Goal: Task Accomplishment & Management: Use online tool/utility

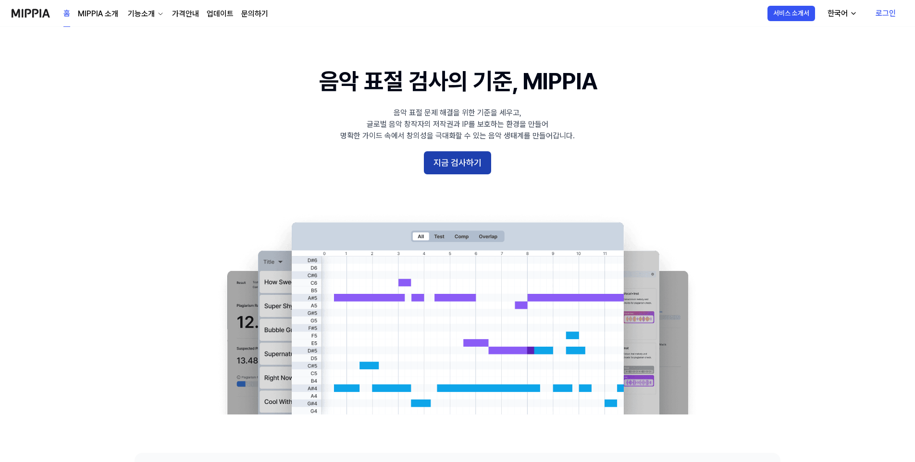
click at [458, 160] on button "지금 검사하기" at bounding box center [457, 162] width 67 height 23
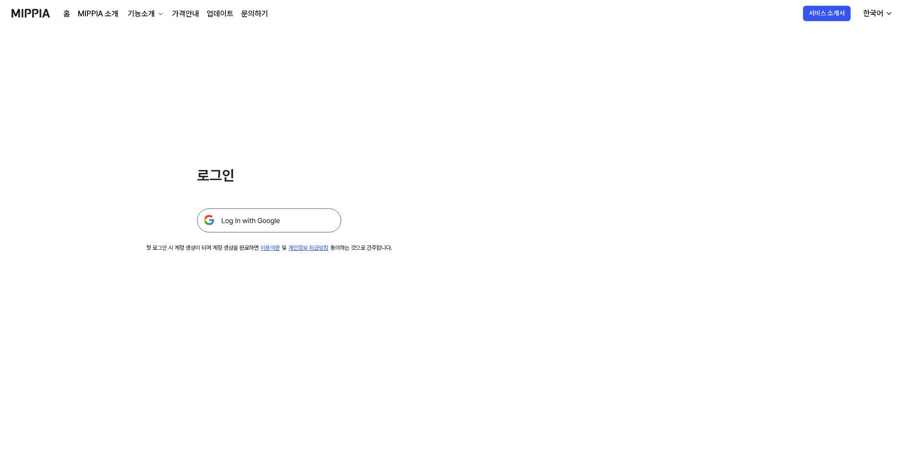
click at [284, 224] on img at bounding box center [269, 220] width 144 height 24
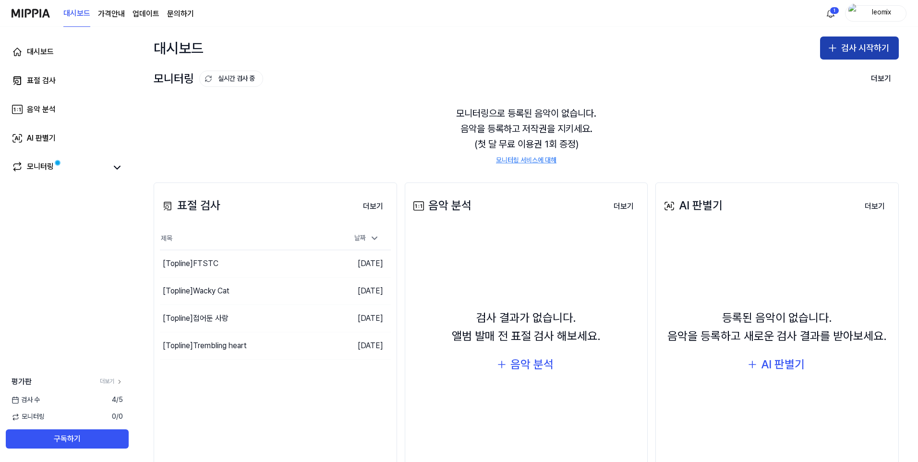
click at [852, 49] on button "검사 시작하기" at bounding box center [859, 48] width 79 height 23
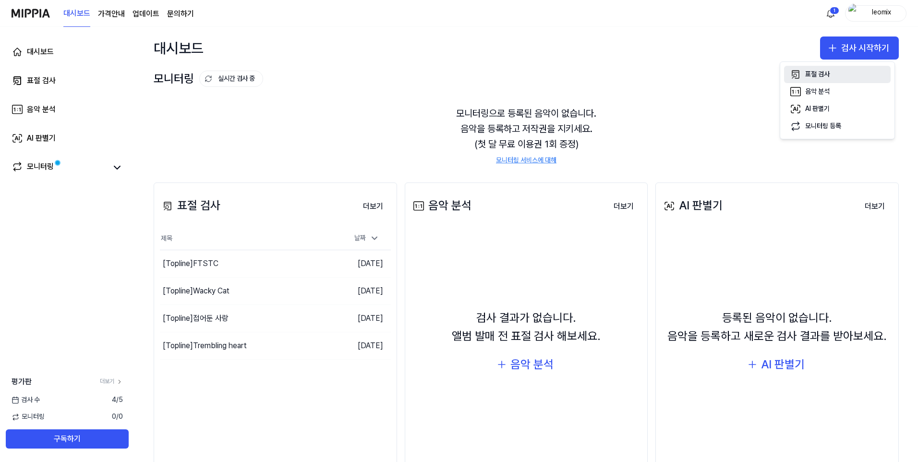
click at [812, 76] on div "표절 검사" at bounding box center [818, 75] width 24 height 10
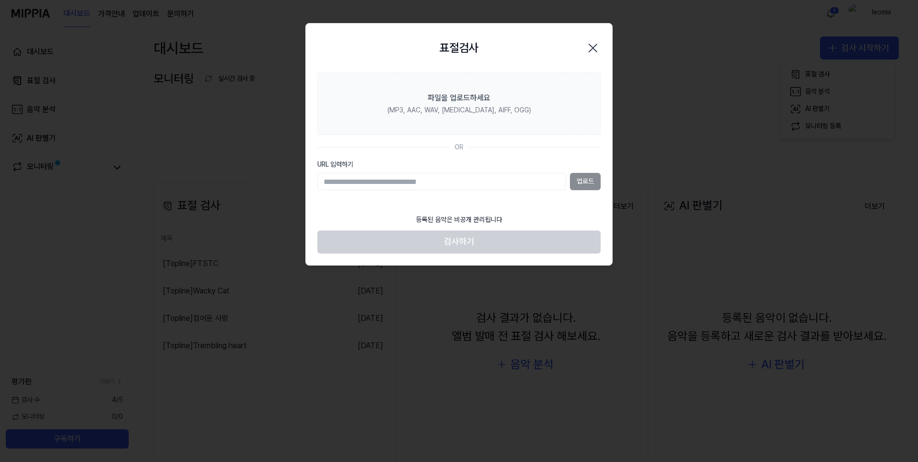
click at [580, 184] on div "업로드" at bounding box center [459, 181] width 283 height 17
click at [580, 183] on div "업로드" at bounding box center [459, 181] width 283 height 17
click at [531, 184] on input "URL 입력하기" at bounding box center [442, 181] width 249 height 17
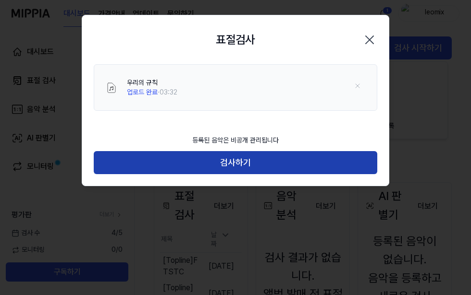
click at [231, 162] on button "검사하기" at bounding box center [235, 162] width 283 height 23
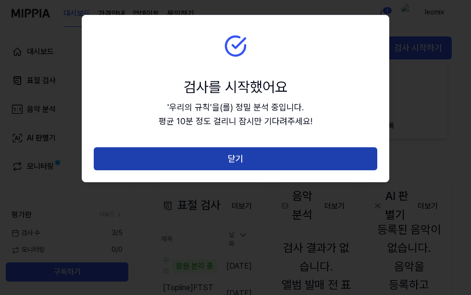
click at [252, 160] on button "닫기" at bounding box center [235, 158] width 283 height 23
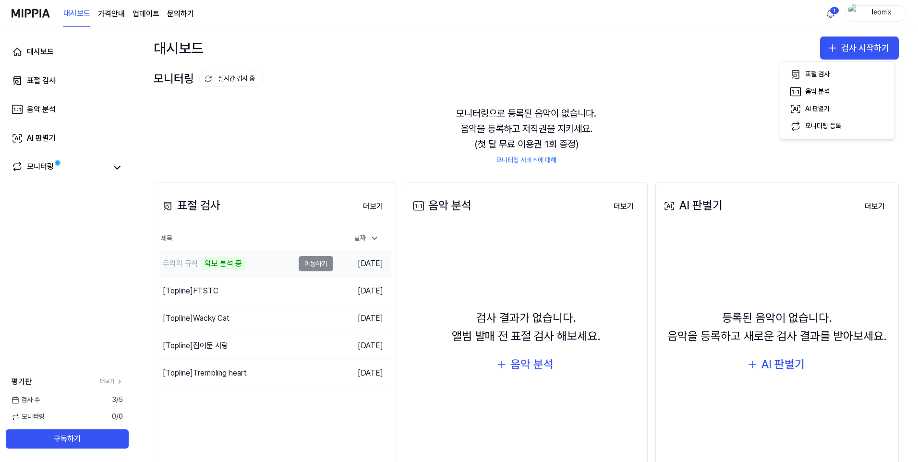
click at [318, 266] on td "우리의 규칙 악보 분석 중 이동하기" at bounding box center [246, 263] width 173 height 27
click at [318, 267] on td "우리의 규칙 악보 분석 중 이동하기" at bounding box center [246, 263] width 173 height 27
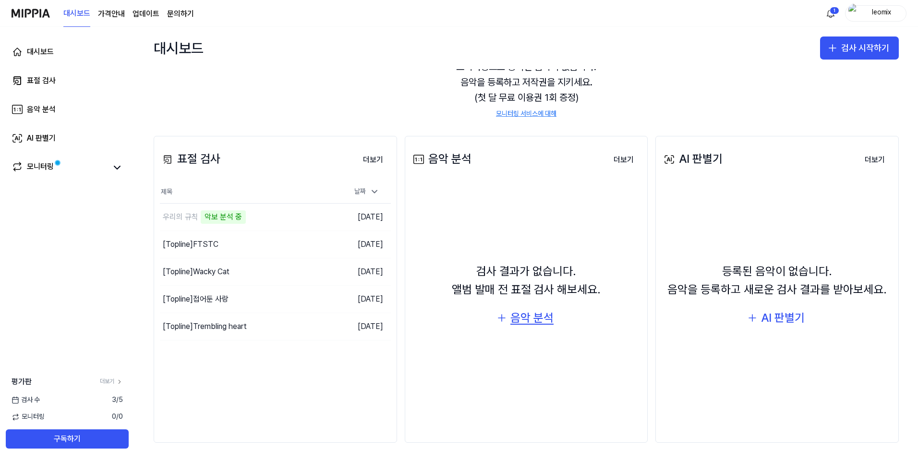
click at [528, 320] on div "음악 분석" at bounding box center [532, 318] width 43 height 18
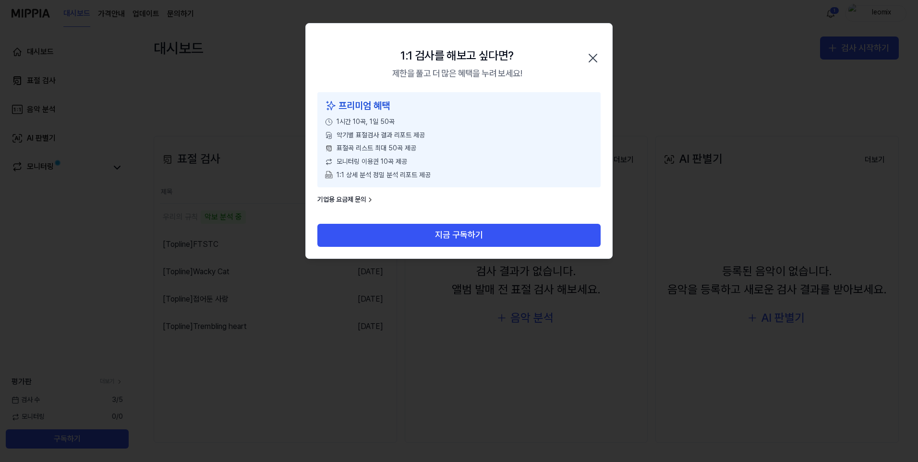
click at [593, 58] on icon "button" at bounding box center [593, 58] width 8 height 8
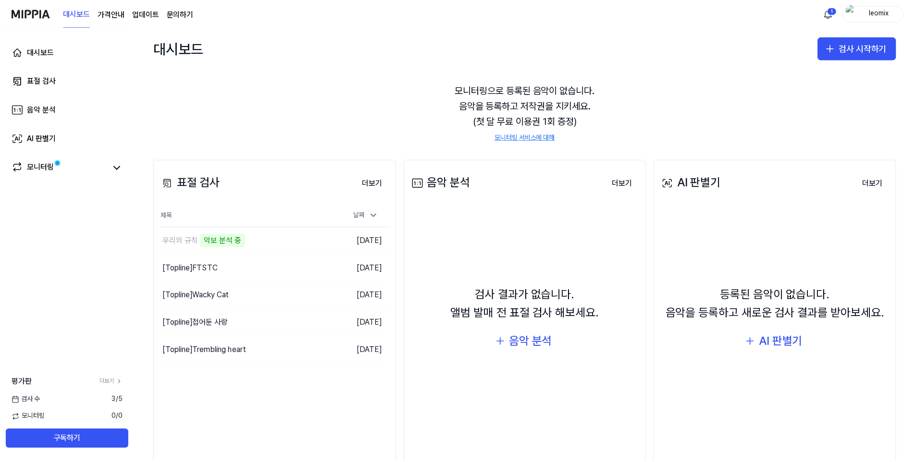
scroll to position [0, 0]
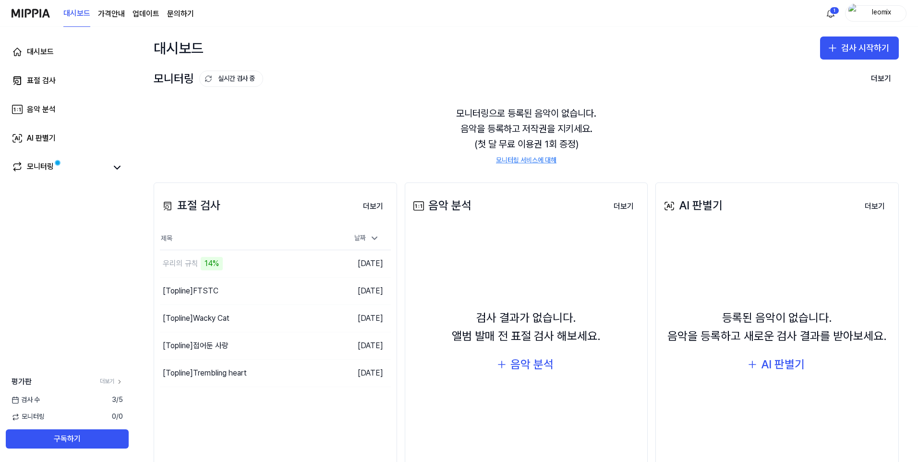
click at [109, 15] on page\) "가격안내" at bounding box center [111, 14] width 27 height 12
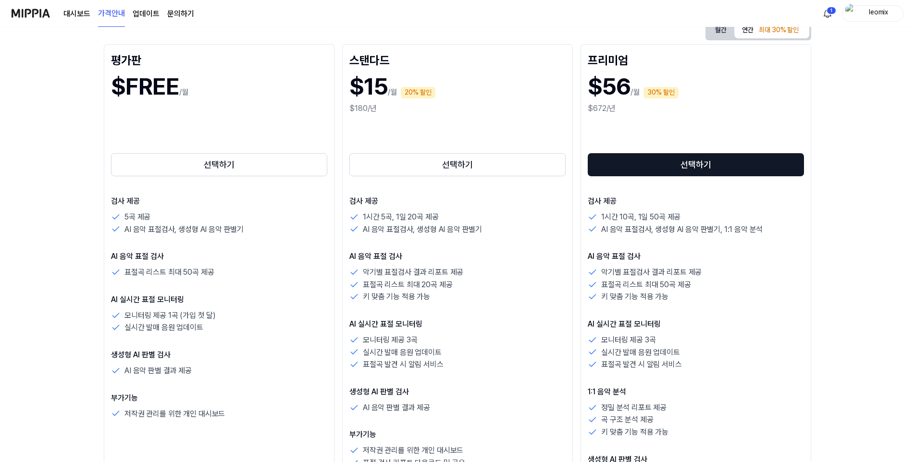
scroll to position [96, 0]
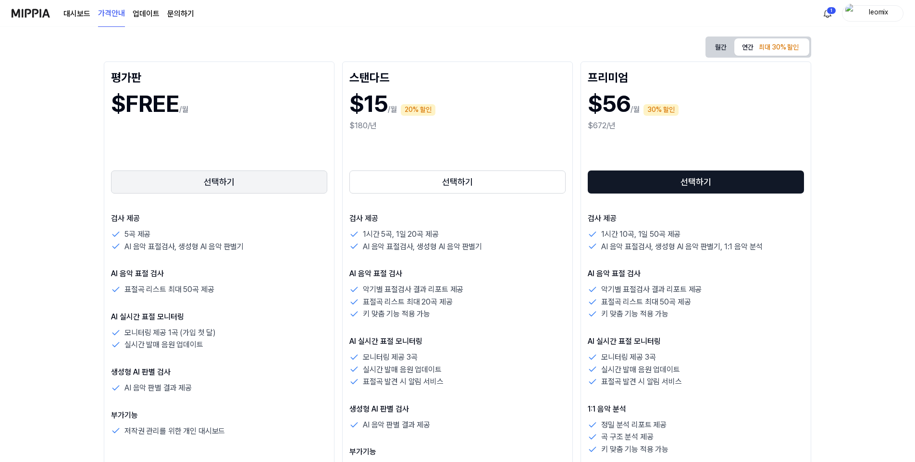
click at [210, 188] on button "선택하기" at bounding box center [219, 182] width 216 height 23
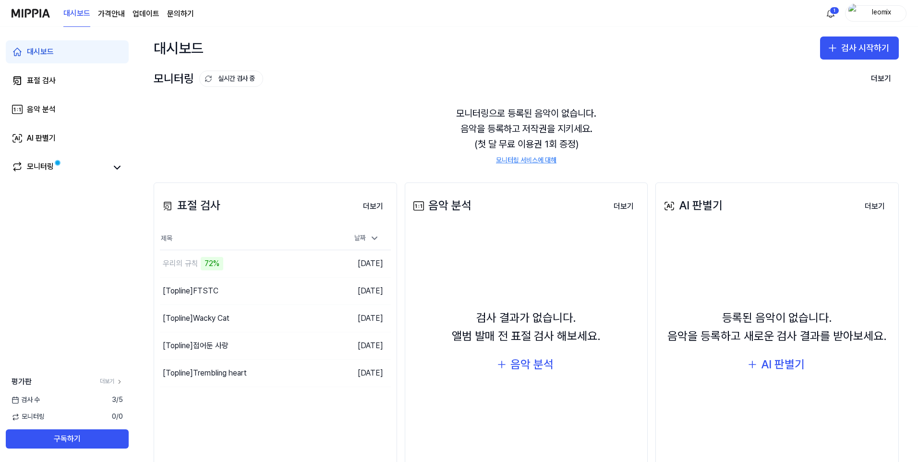
click at [106, 16] on page\) "가격안내" at bounding box center [111, 14] width 27 height 12
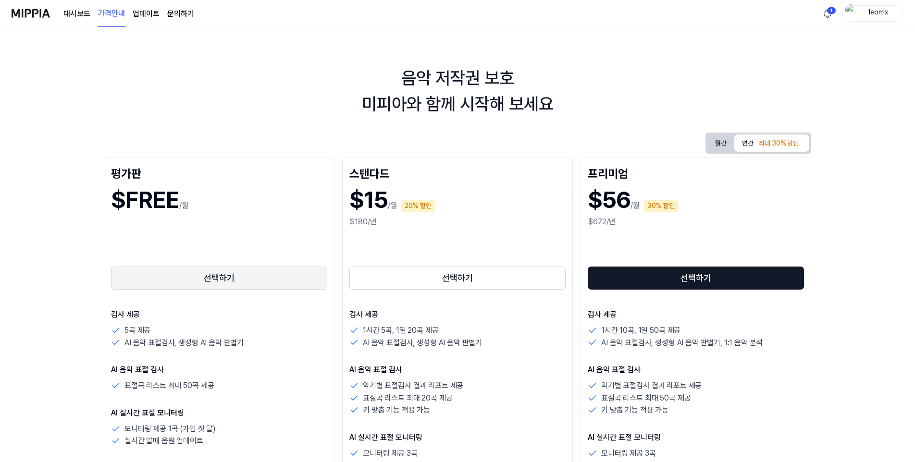
click at [191, 284] on button "선택하기" at bounding box center [219, 278] width 216 height 23
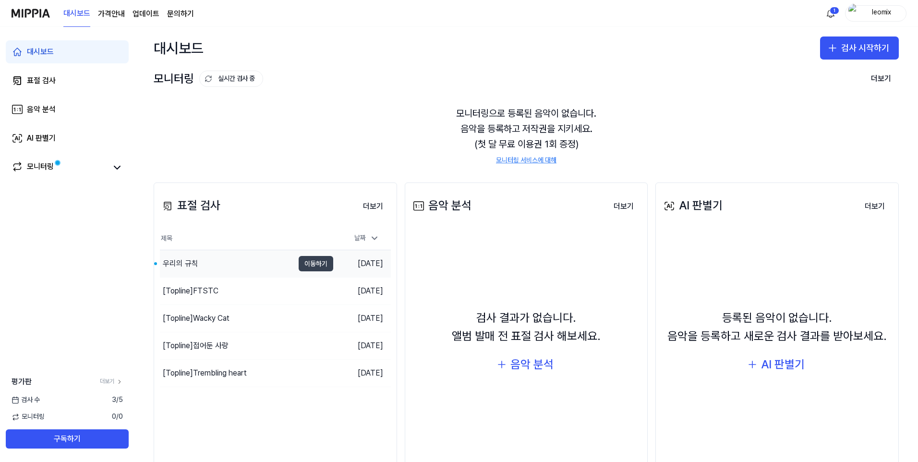
click at [307, 263] on button "이동하기" at bounding box center [316, 263] width 35 height 15
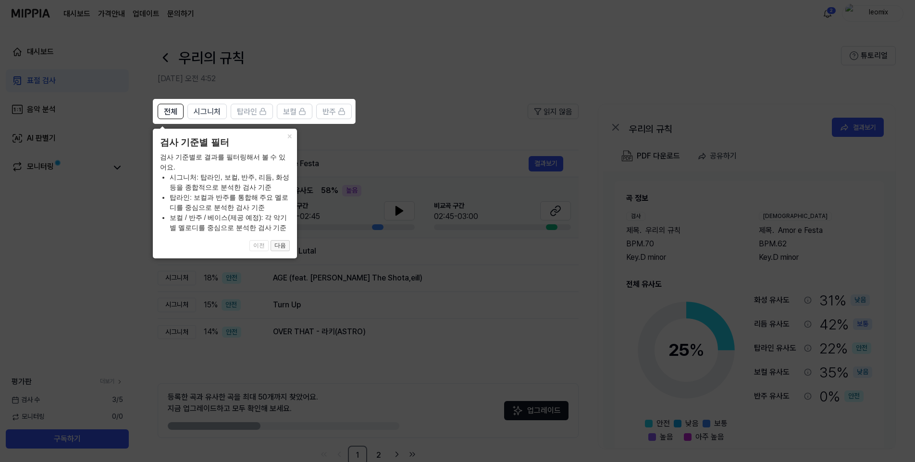
click at [278, 247] on button "다음" at bounding box center [279, 246] width 19 height 12
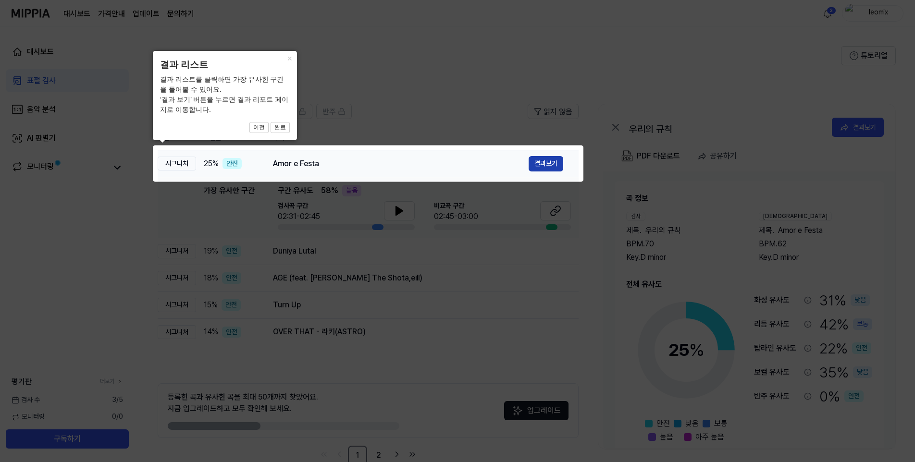
click at [548, 162] on button "결과보기" at bounding box center [545, 163] width 35 height 15
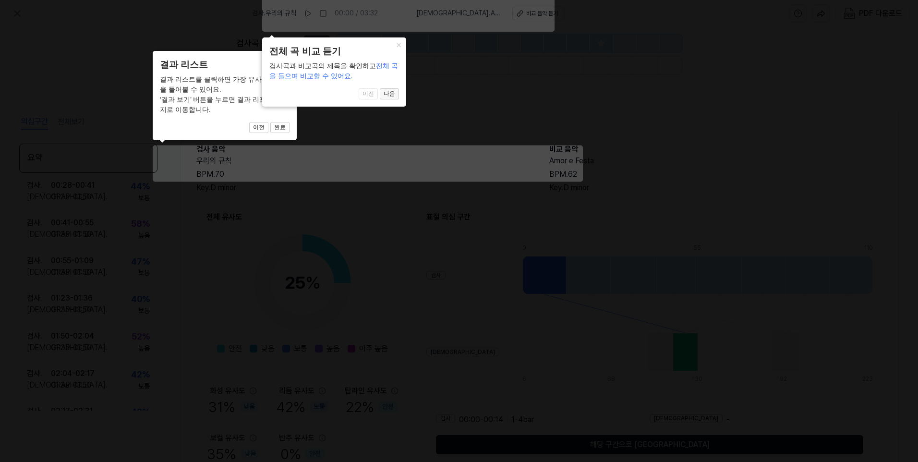
click at [390, 91] on button "다음" at bounding box center [389, 94] width 19 height 12
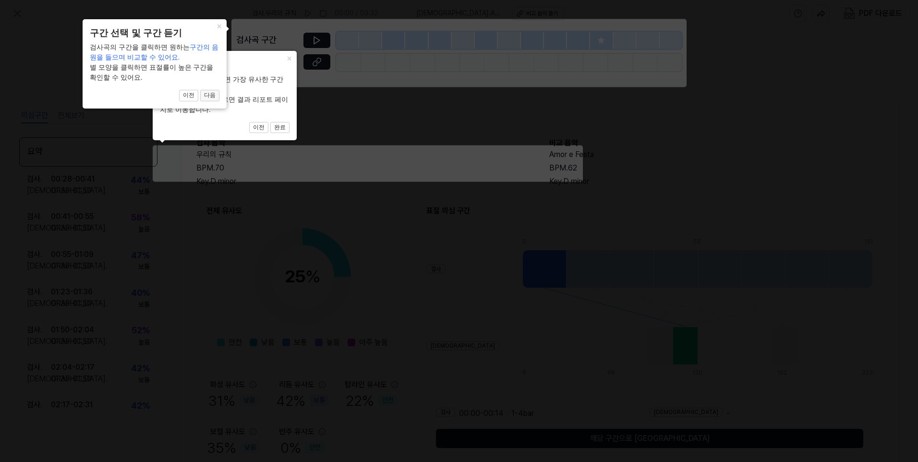
click at [208, 97] on button "다음" at bounding box center [209, 96] width 19 height 12
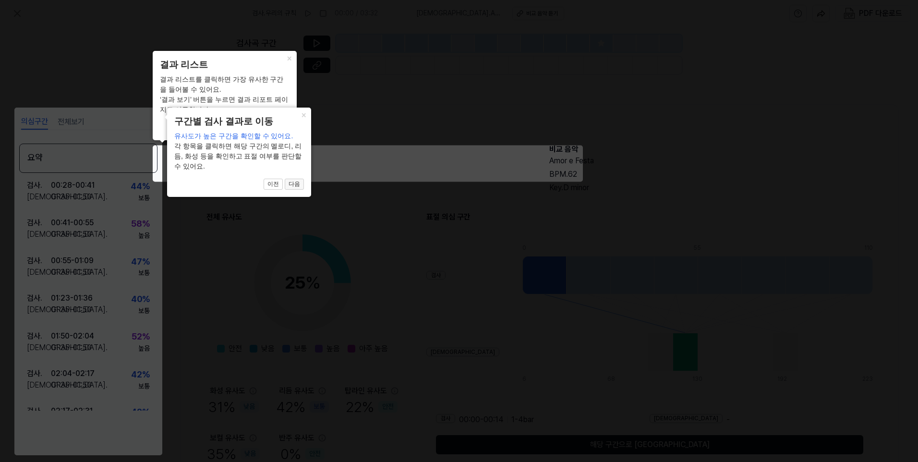
click at [294, 184] on button "다음" at bounding box center [294, 185] width 19 height 12
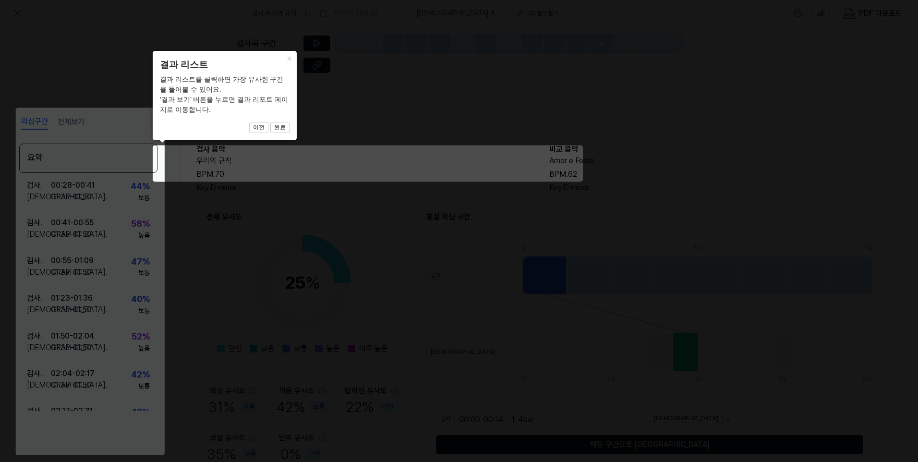
scroll to position [47, 0]
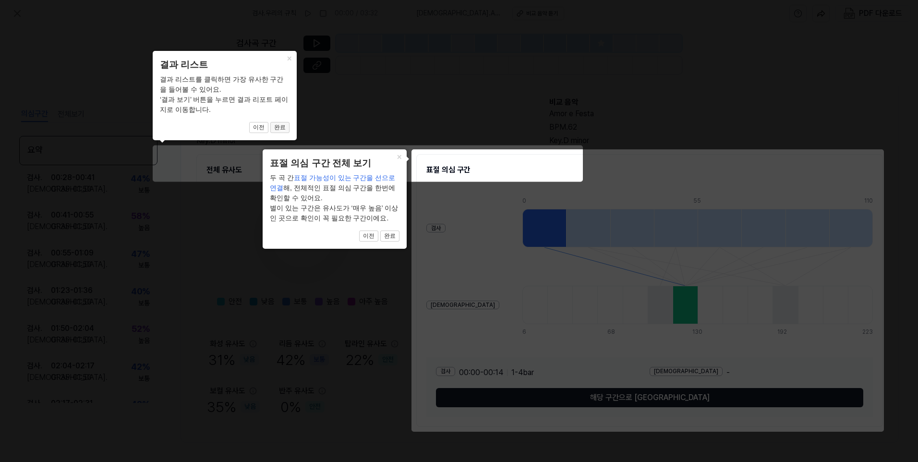
click at [281, 130] on button "완료" at bounding box center [279, 128] width 19 height 12
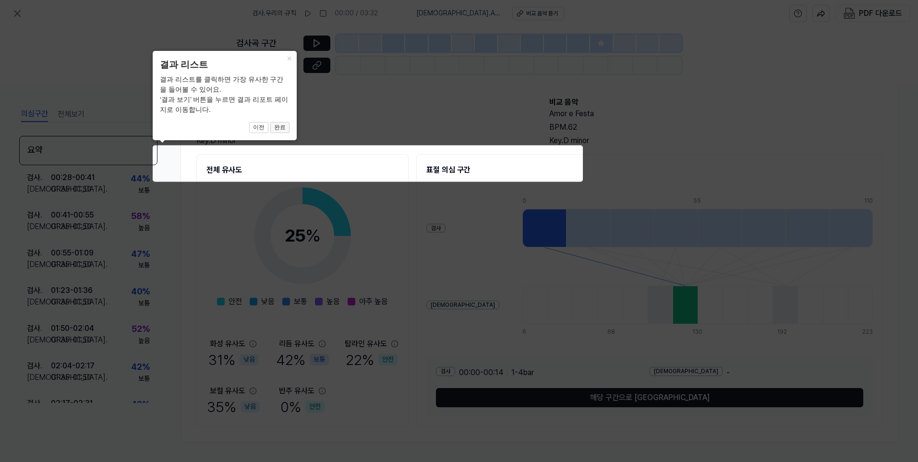
click at [281, 130] on button "완료" at bounding box center [279, 128] width 19 height 12
click at [287, 59] on button "×" at bounding box center [288, 57] width 15 height 13
click at [284, 129] on button "완료" at bounding box center [279, 128] width 19 height 12
click at [281, 128] on button "완료" at bounding box center [279, 128] width 19 height 12
click at [270, 165] on icon at bounding box center [459, 231] width 918 height 462
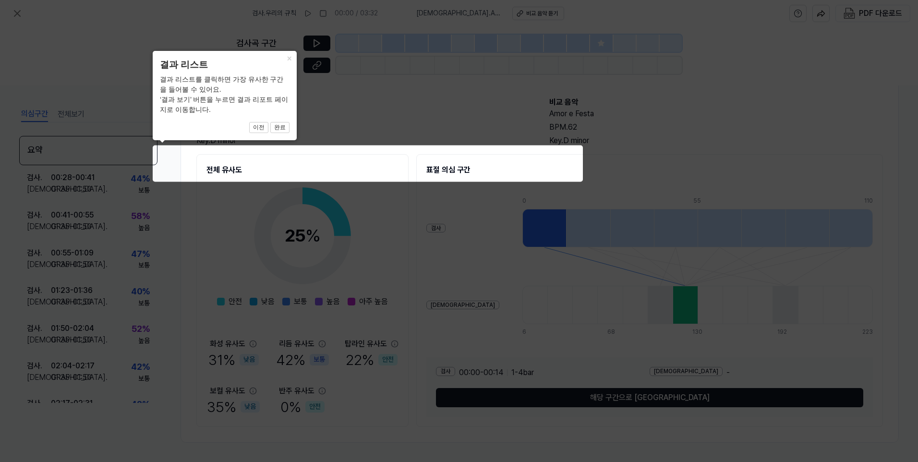
click at [281, 195] on icon at bounding box center [459, 231] width 918 height 462
click at [263, 126] on button "이전" at bounding box center [258, 128] width 19 height 12
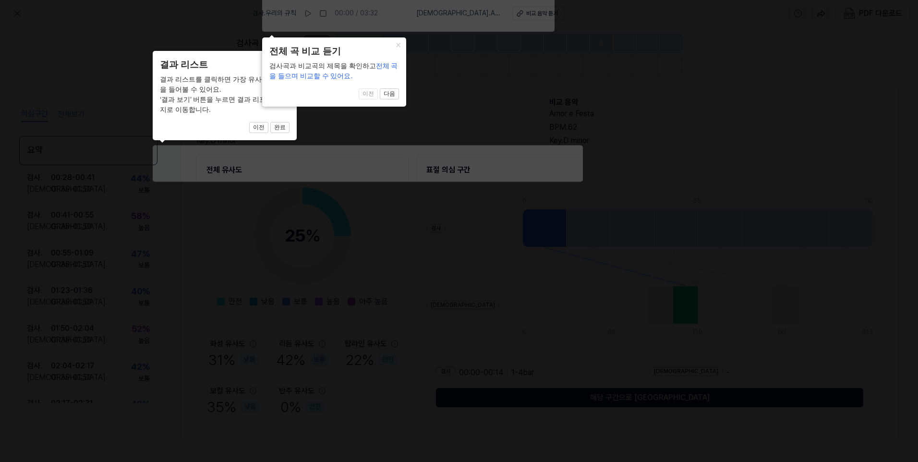
click at [369, 93] on span "이전 다음" at bounding box center [334, 94] width 130 height 12
click at [399, 44] on button "×" at bounding box center [398, 43] width 15 height 13
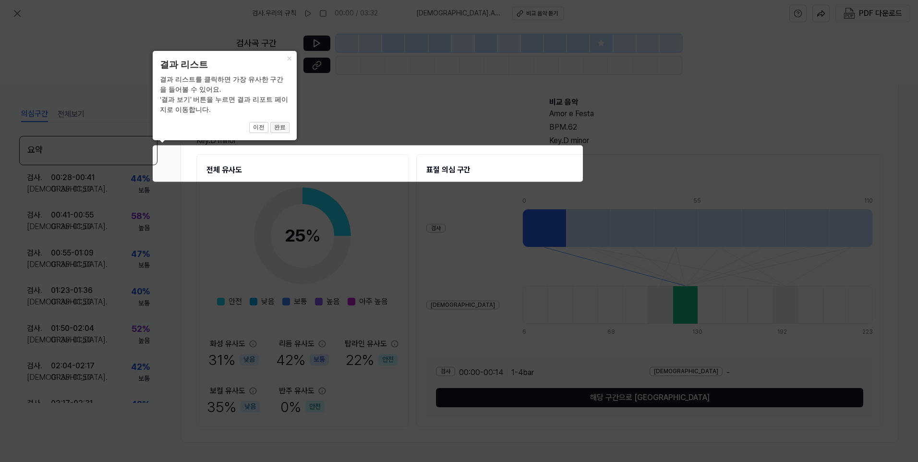
click at [283, 127] on button "완료" at bounding box center [279, 128] width 19 height 12
click at [159, 174] on icon at bounding box center [459, 231] width 918 height 462
click at [156, 171] on icon at bounding box center [459, 231] width 918 height 462
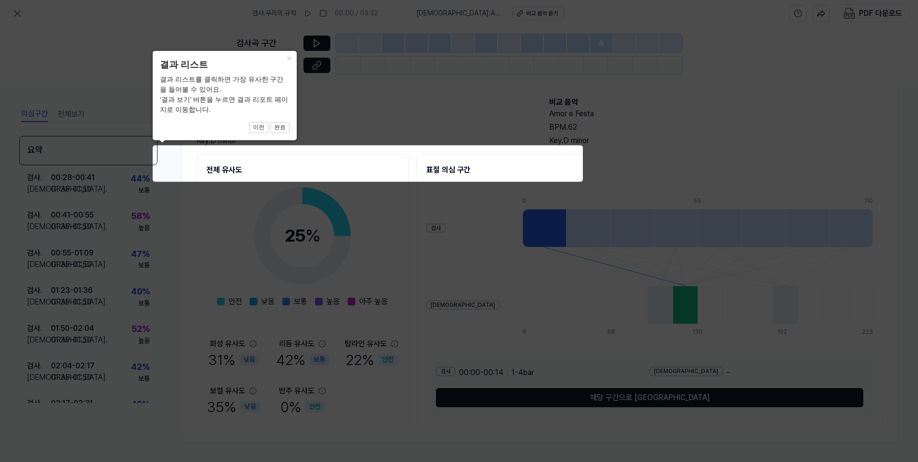
click at [202, 263] on icon at bounding box center [459, 231] width 918 height 462
click at [243, 171] on icon at bounding box center [459, 231] width 918 height 462
click at [155, 172] on icon at bounding box center [459, 231] width 918 height 462
click at [111, 153] on icon at bounding box center [459, 231] width 918 height 462
click at [156, 162] on icon at bounding box center [459, 231] width 918 height 462
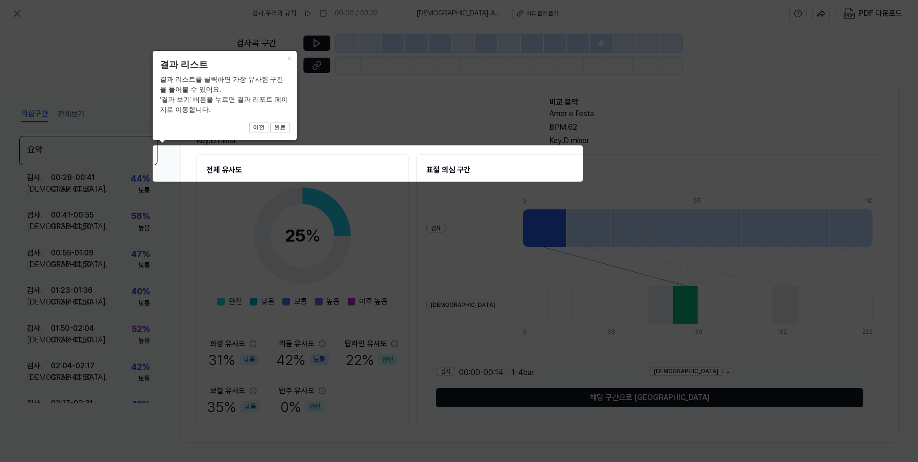
click at [156, 162] on icon at bounding box center [459, 231] width 918 height 462
click at [275, 126] on button "완료" at bounding box center [279, 128] width 19 height 12
click at [279, 127] on button "완료" at bounding box center [279, 128] width 19 height 12
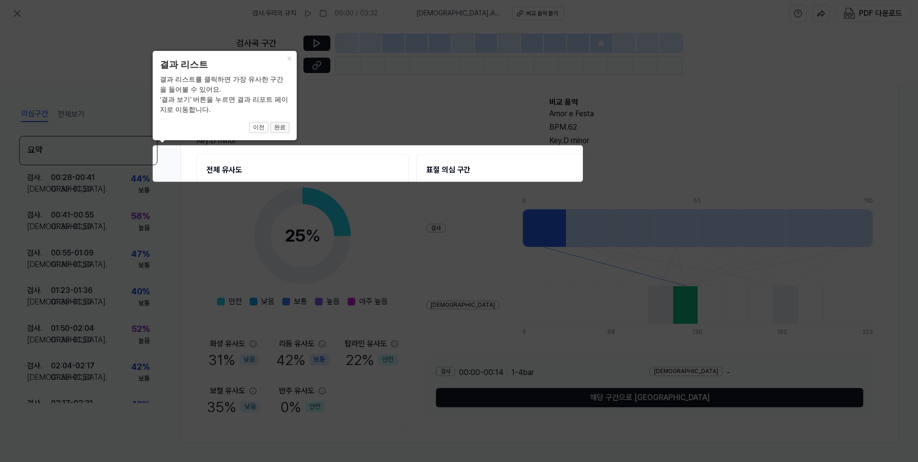
click at [279, 127] on button "완료" at bounding box center [279, 128] width 19 height 12
click at [289, 59] on button "×" at bounding box center [288, 57] width 15 height 13
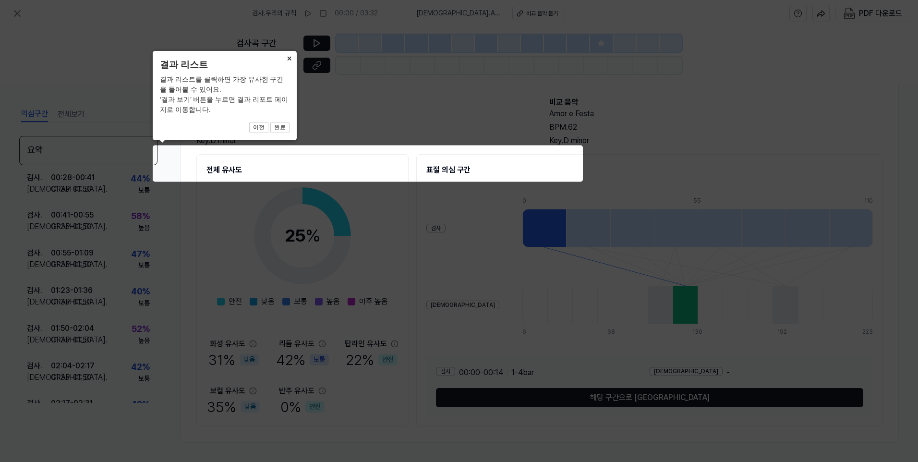
click at [289, 59] on button "×" at bounding box center [288, 57] width 15 height 13
click at [327, 12] on icon at bounding box center [459, 231] width 918 height 462
click at [371, 307] on icon at bounding box center [459, 231] width 918 height 462
click at [242, 141] on icon at bounding box center [459, 231] width 918 height 462
click at [165, 171] on icon at bounding box center [459, 231] width 918 height 462
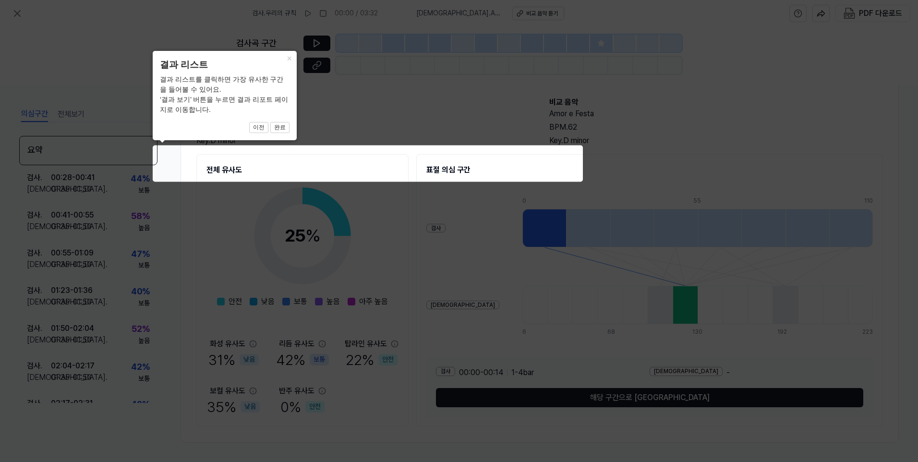
click at [164, 135] on div "× 결과 리스트 결과 리스트를 클릭하면 가장 유사한 구간을 들어볼 수 있어요. ‘결과 보기’ 버튼을 누르면 결과 리포트 페이지로 이동합니다. …" at bounding box center [225, 95] width 144 height 89
click at [262, 126] on button "이전" at bounding box center [258, 128] width 19 height 12
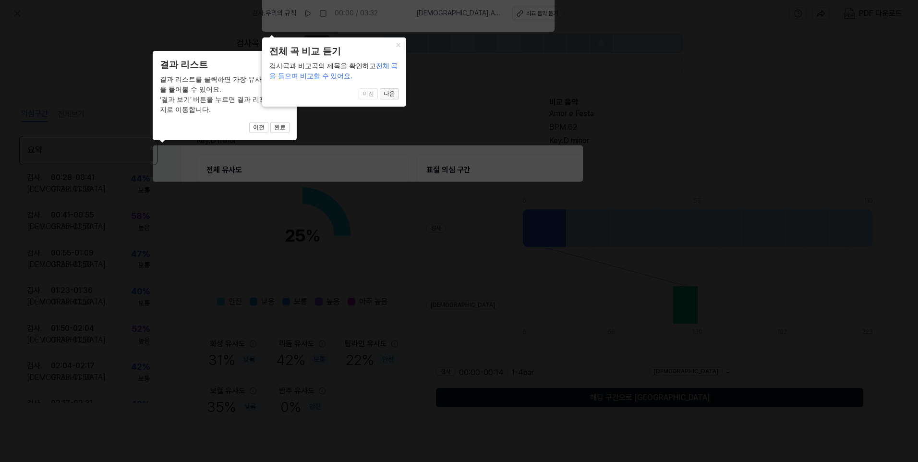
click at [389, 93] on button "다음" at bounding box center [389, 94] width 19 height 12
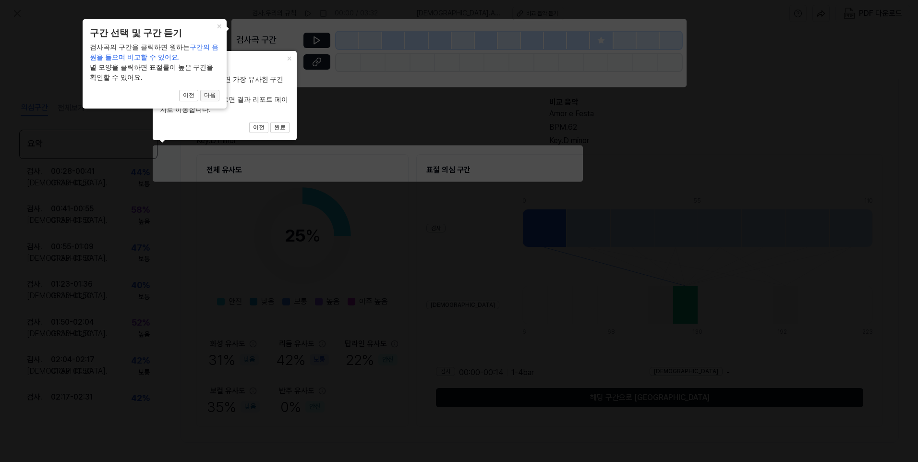
click at [211, 94] on button "다음" at bounding box center [209, 96] width 19 height 12
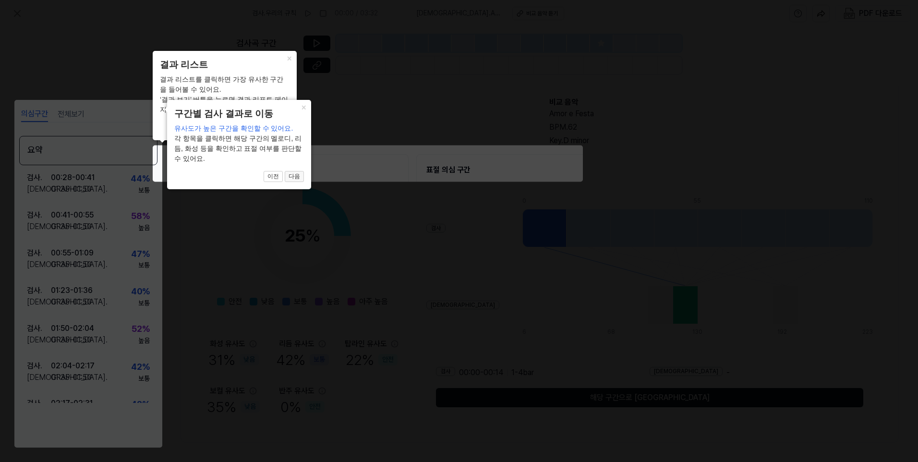
click at [291, 174] on button "다음" at bounding box center [294, 177] width 19 height 12
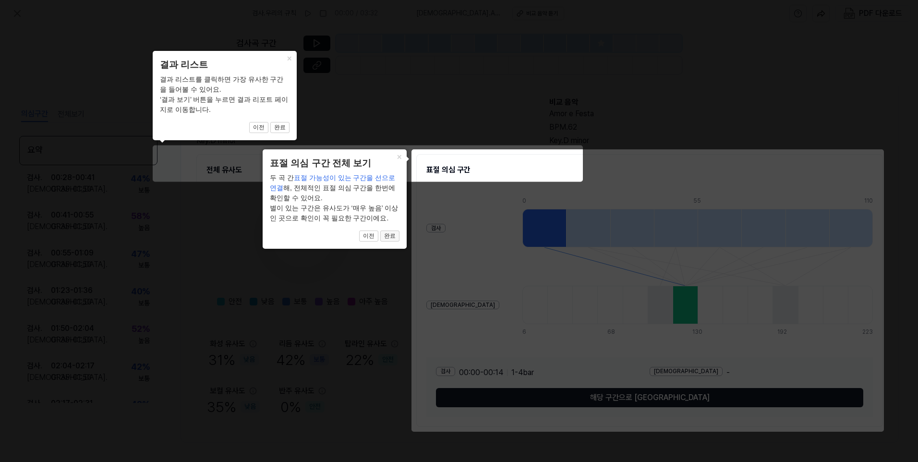
click at [391, 238] on button "완료" at bounding box center [389, 237] width 19 height 12
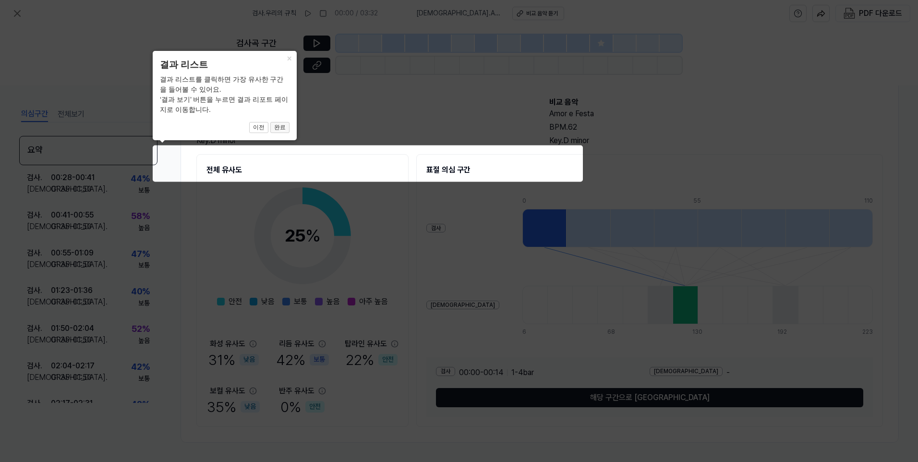
click at [282, 126] on button "완료" at bounding box center [279, 128] width 19 height 12
click at [281, 126] on button "완료" at bounding box center [279, 128] width 19 height 12
click at [288, 56] on button "×" at bounding box center [288, 57] width 15 height 13
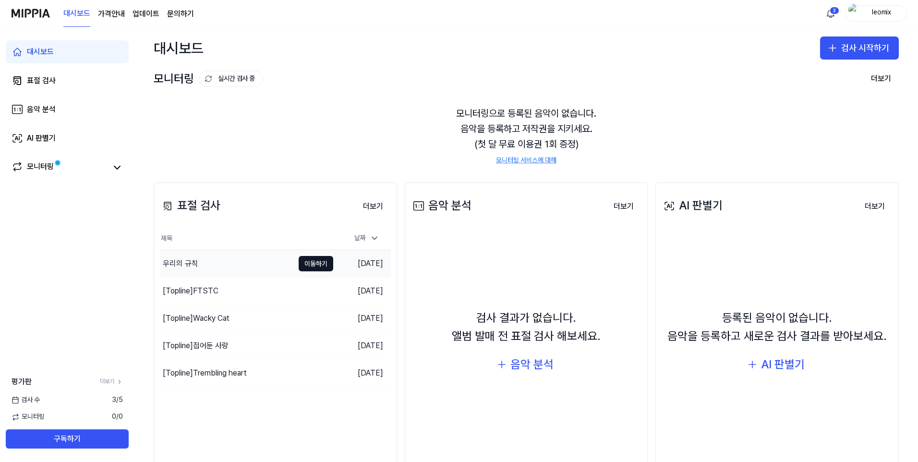
click at [196, 261] on div "우리의 규칙" at bounding box center [181, 264] width 36 height 12
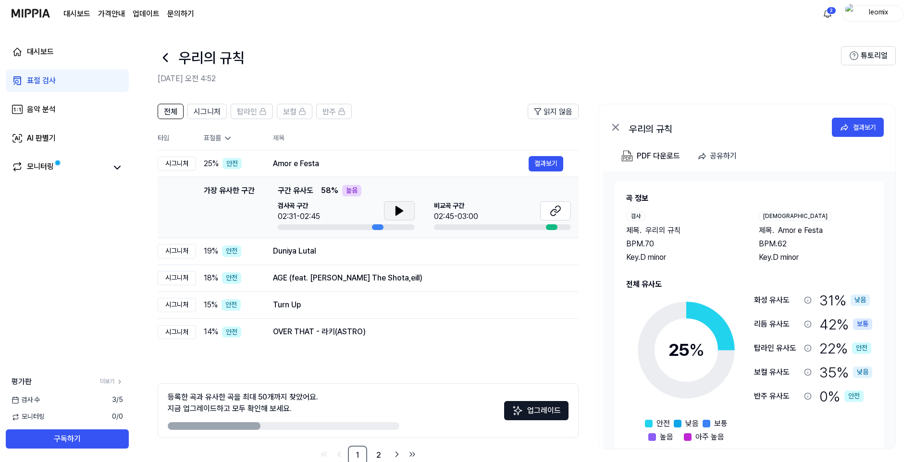
click at [399, 210] on icon at bounding box center [399, 211] width 7 height 9
click at [554, 211] on icon at bounding box center [556, 211] width 12 height 12
click at [395, 205] on icon at bounding box center [399, 211] width 12 height 12
drag, startPoint x: 399, startPoint y: 212, endPoint x: 454, endPoint y: 211, distance: 55.2
click at [399, 211] on icon at bounding box center [399, 211] width 12 height 12
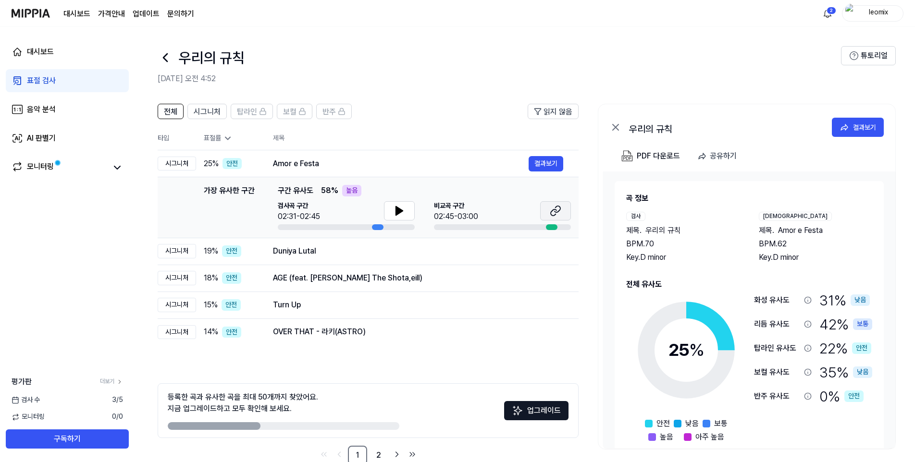
click at [555, 216] on icon at bounding box center [556, 211] width 12 height 12
click at [542, 161] on button "결과보기" at bounding box center [545, 163] width 35 height 15
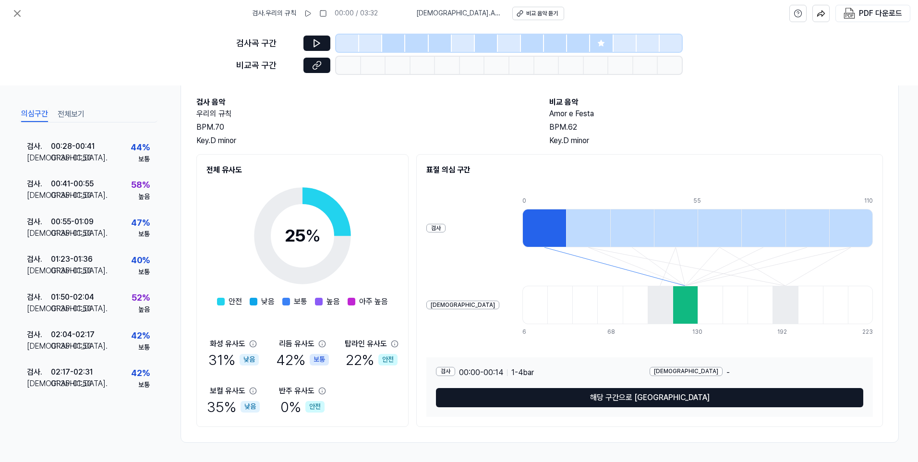
scroll to position [48, 0]
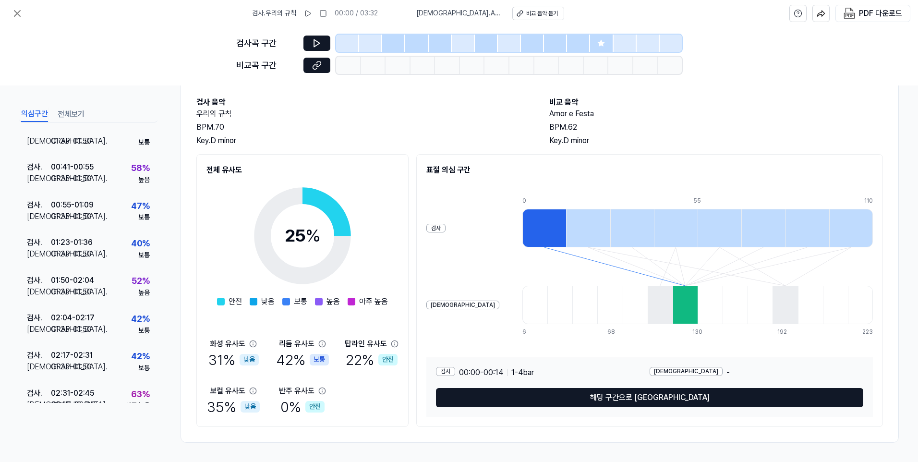
click at [70, 114] on button "전체보기" at bounding box center [71, 114] width 27 height 15
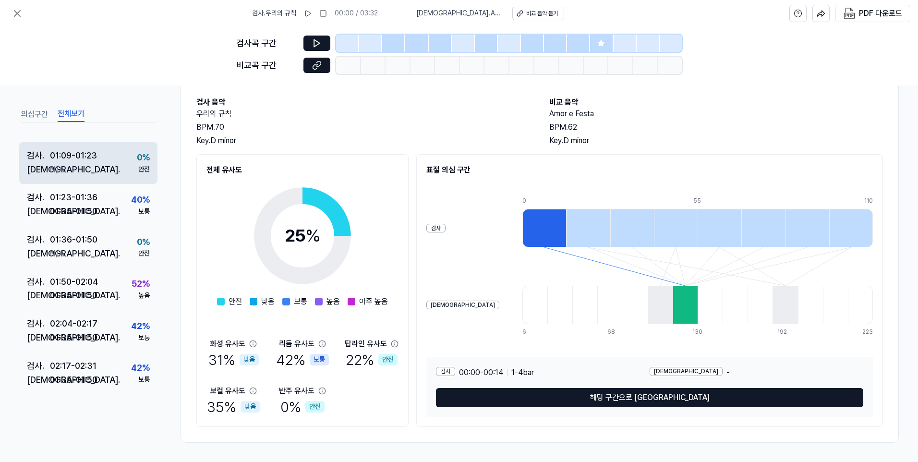
scroll to position [288, 0]
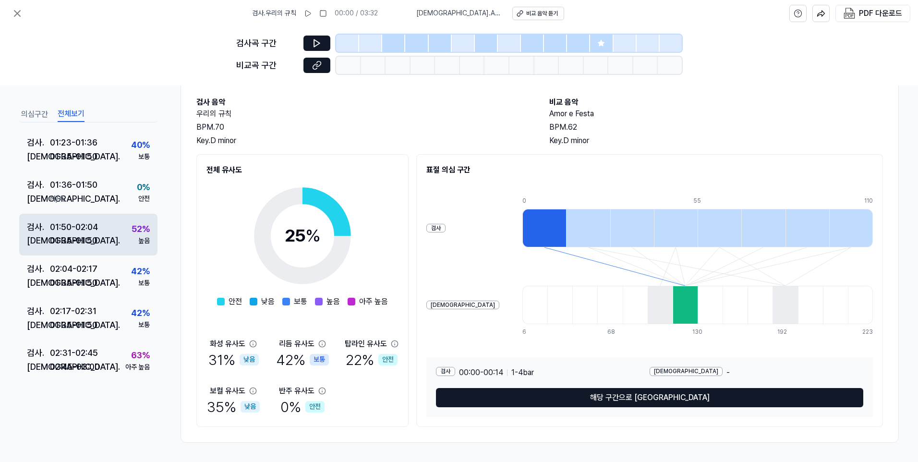
click at [132, 229] on div "52 %" at bounding box center [141, 229] width 18 height 14
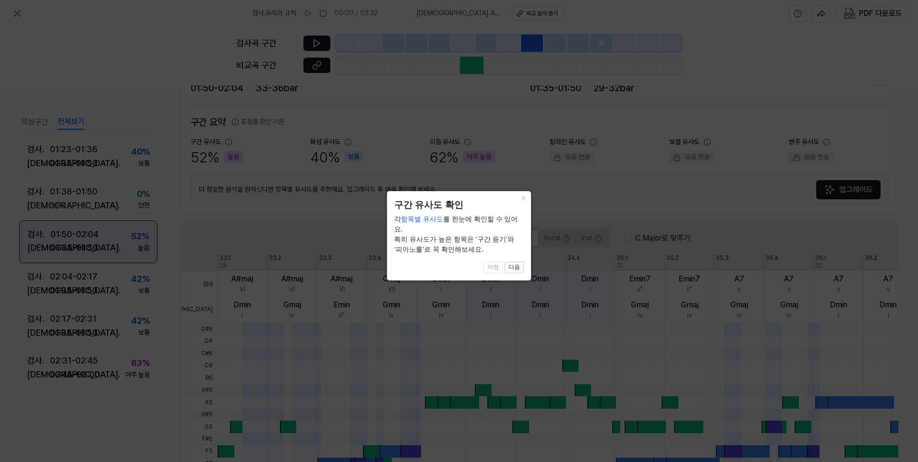
scroll to position [287, 0]
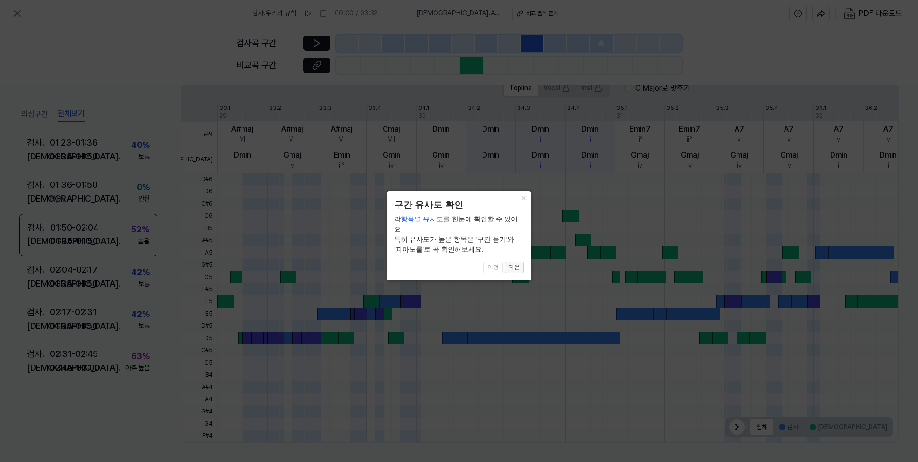
click at [517, 262] on button "다음" at bounding box center [514, 268] width 19 height 12
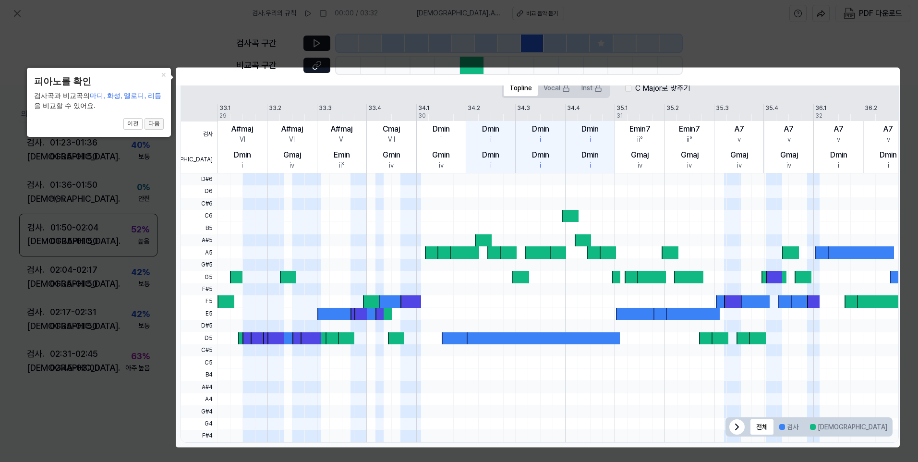
click at [160, 126] on button "다음" at bounding box center [154, 124] width 19 height 12
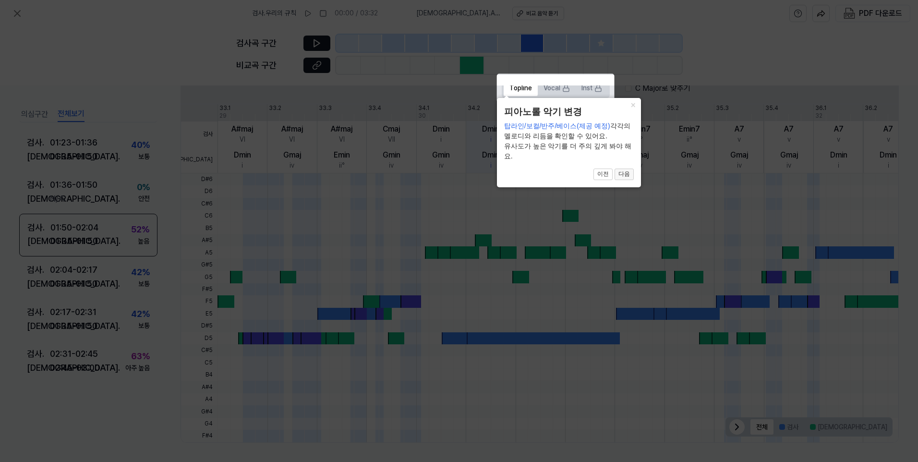
click at [620, 173] on button "다음" at bounding box center [624, 175] width 19 height 12
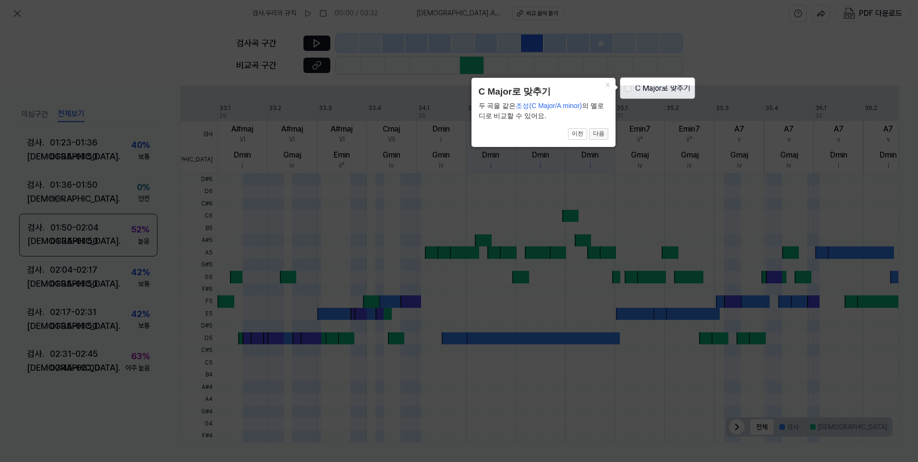
click at [602, 135] on button "다음" at bounding box center [598, 134] width 19 height 12
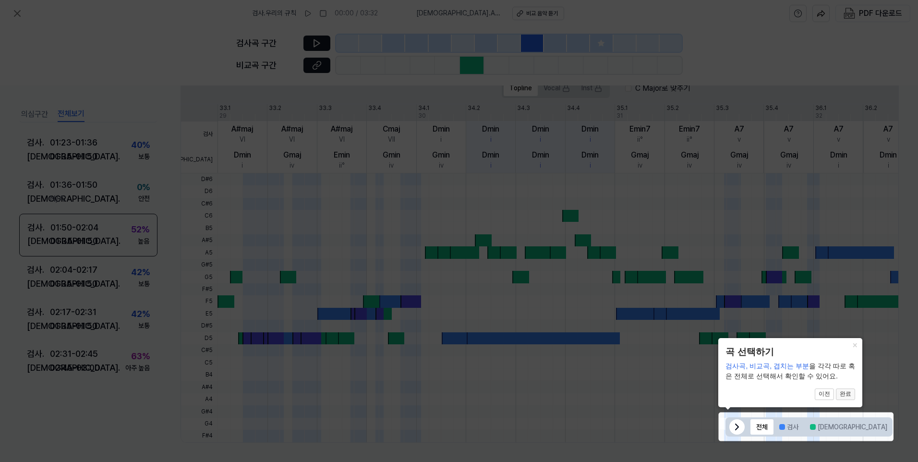
click at [848, 395] on button "완료" at bounding box center [845, 395] width 19 height 12
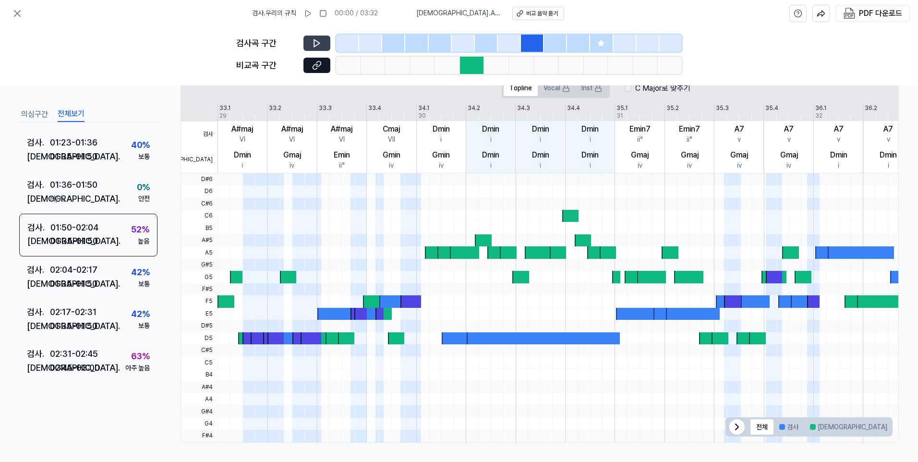
click at [322, 44] on button at bounding box center [317, 43] width 27 height 15
click at [320, 63] on icon at bounding box center [317, 66] width 10 height 10
click at [316, 43] on icon at bounding box center [315, 43] width 1 height 6
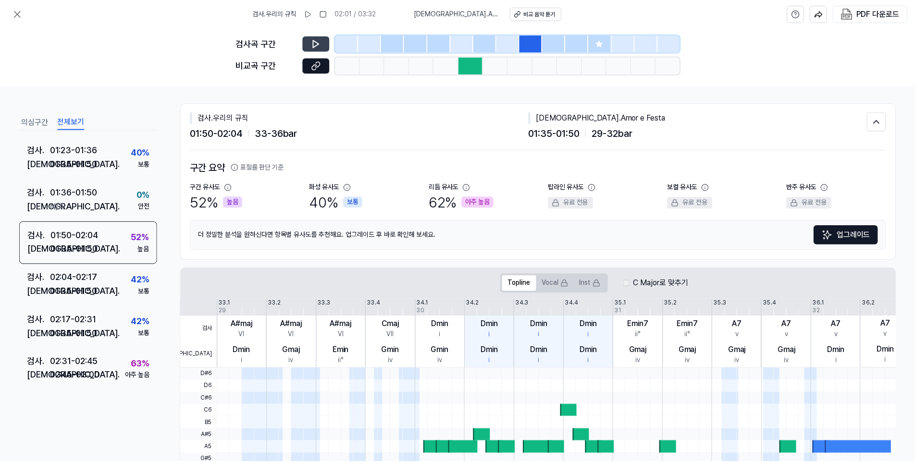
scroll to position [0, 0]
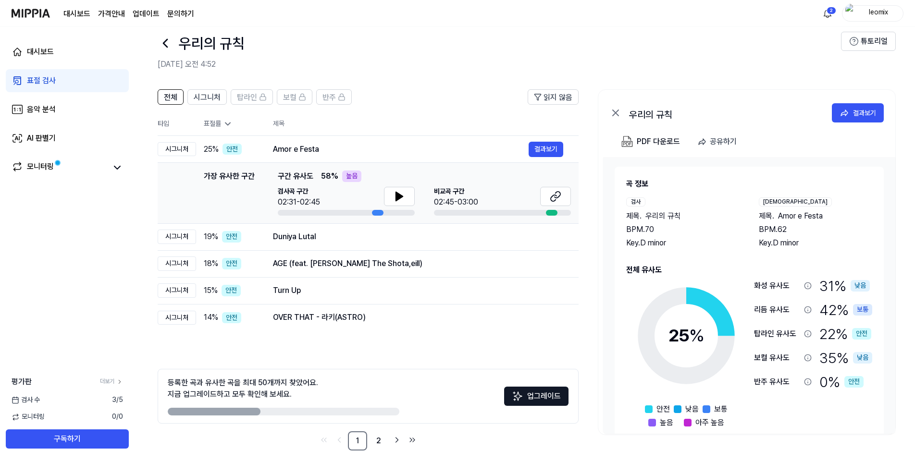
scroll to position [22, 0]
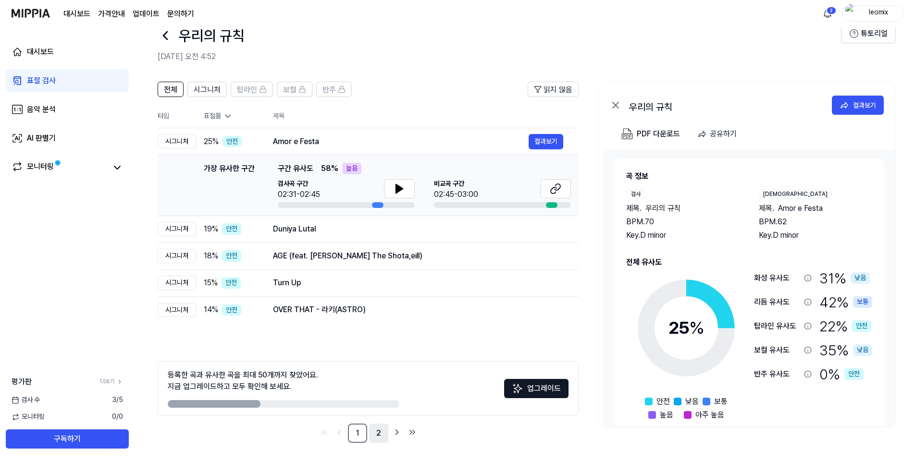
click at [381, 434] on link "2" at bounding box center [378, 433] width 19 height 19
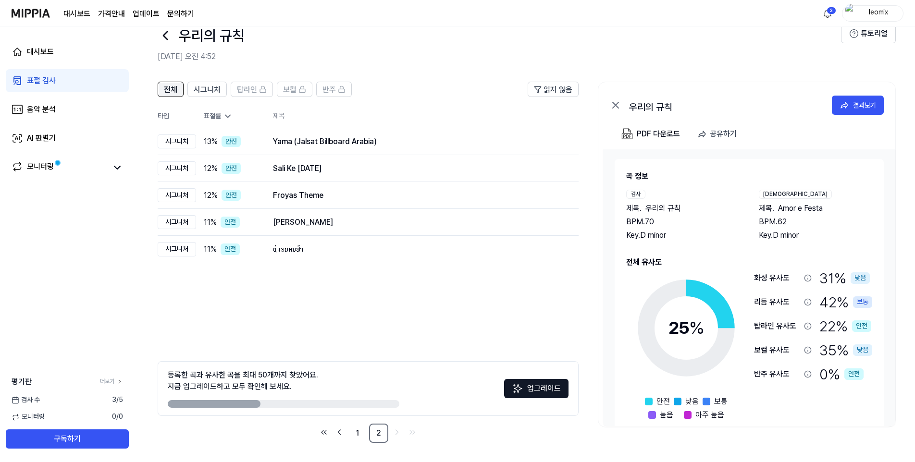
click at [168, 88] on span "전체" at bounding box center [170, 90] width 13 height 12
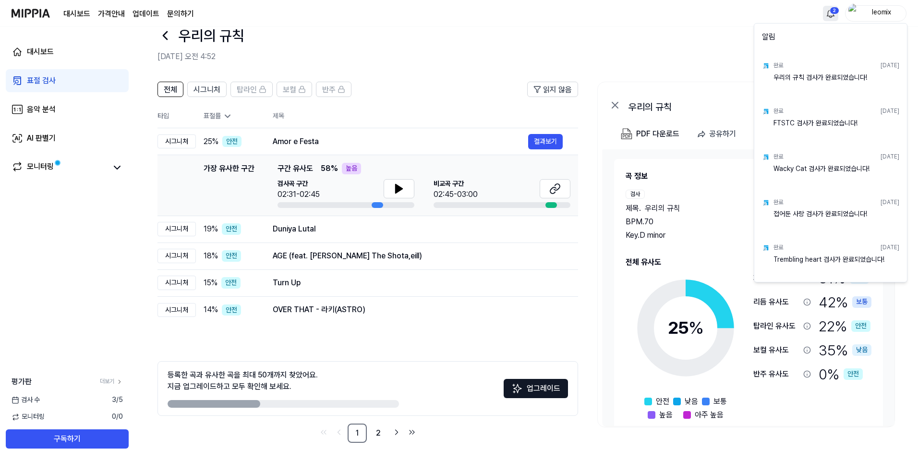
click at [827, 18] on html "대시보드 가격안내 업데이트 문의하기 2 leomix 대시보드 표절 검사 음악 분석 AI 판별기 모니터링 평가판 더보기 검사 [DATE] 모니터…" at bounding box center [459, 209] width 918 height 462
click at [641, 44] on html "대시보드 가격안내 업데이트 문의하기 leomix 대시보드 표절 검사 음악 분석 AI 판별기 모니터링 평가판 더보기 검사 [DATE] 모니터링 …" at bounding box center [459, 209] width 918 height 462
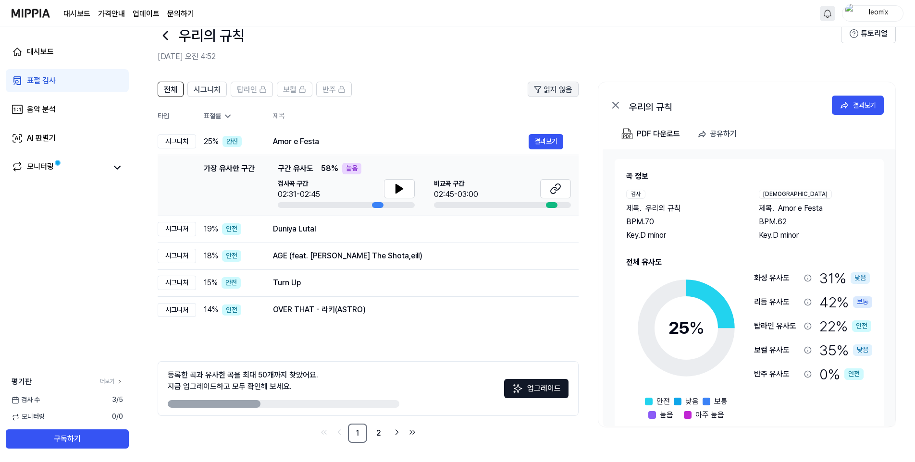
click at [551, 95] on span "읽지 않음" at bounding box center [557, 90] width 29 height 12
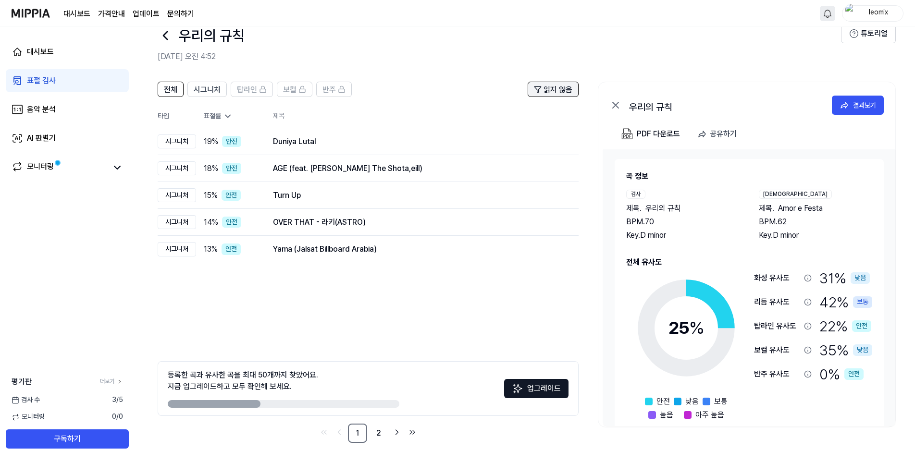
click at [551, 95] on span "읽지 않음" at bounding box center [557, 90] width 29 height 12
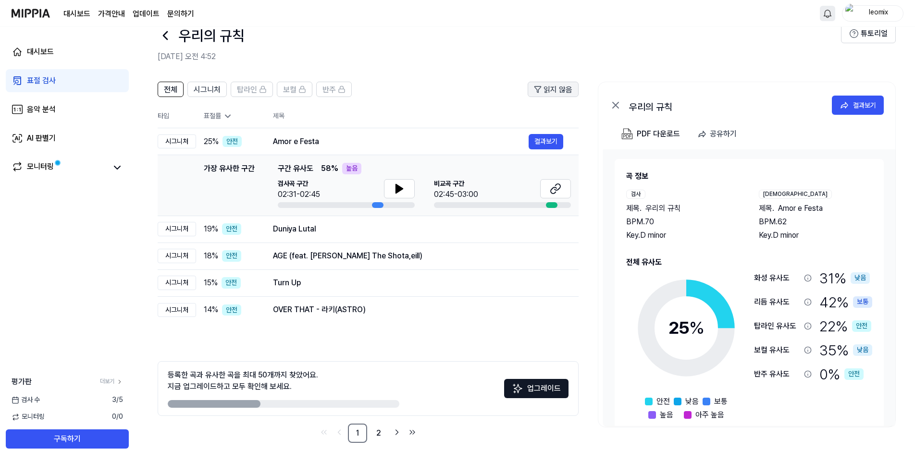
click at [551, 95] on span "읽지 않음" at bounding box center [557, 90] width 29 height 12
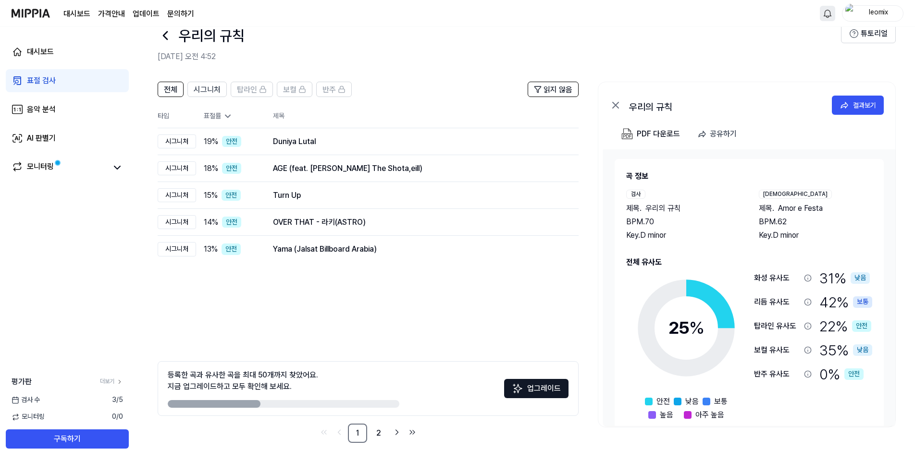
click at [284, 119] on th "제목" at bounding box center [426, 116] width 306 height 23
click at [342, 284] on div "전체 시그니처 탑라인 보컬 반주 읽지 않음 전체 시그니처 탑라인 보컬 반주 타입 표절률 제목 표절률 읽지 않음 시그니처 19 % 안전 Duni…" at bounding box center [368, 262] width 421 height 361
click at [47, 80] on div "표절 검사" at bounding box center [41, 81] width 29 height 12
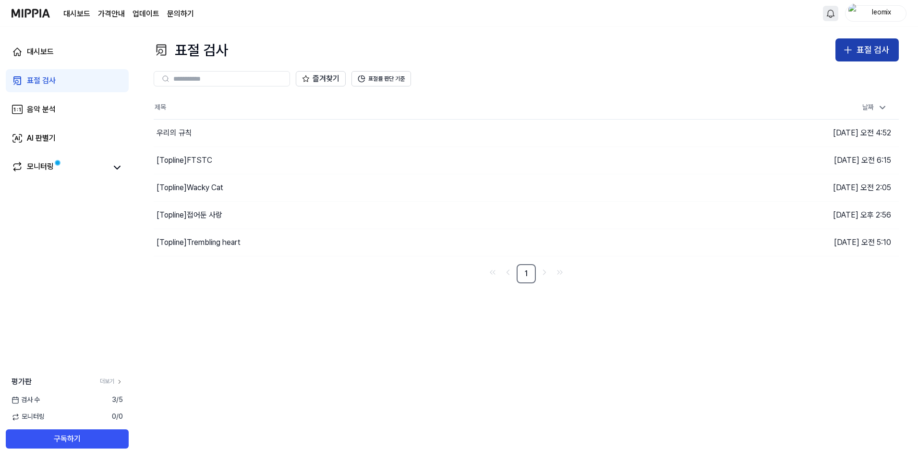
click at [866, 51] on div "표절 검사" at bounding box center [873, 50] width 33 height 14
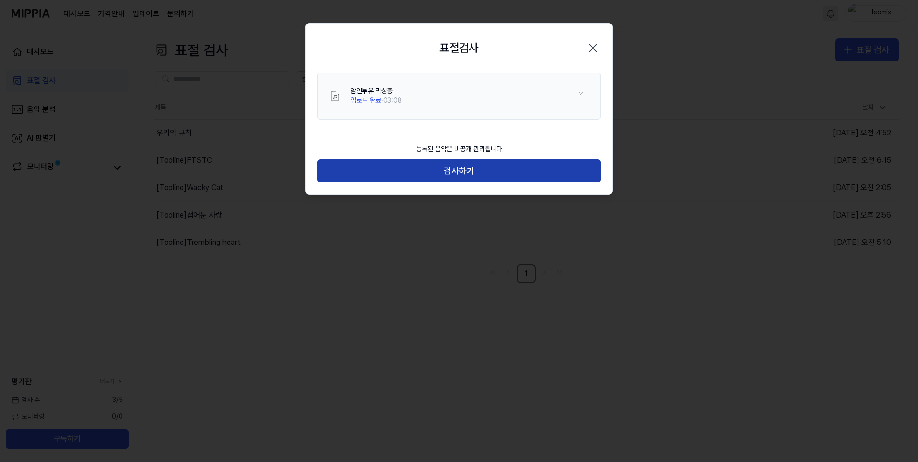
click at [462, 173] on button "검사하기" at bounding box center [459, 170] width 283 height 23
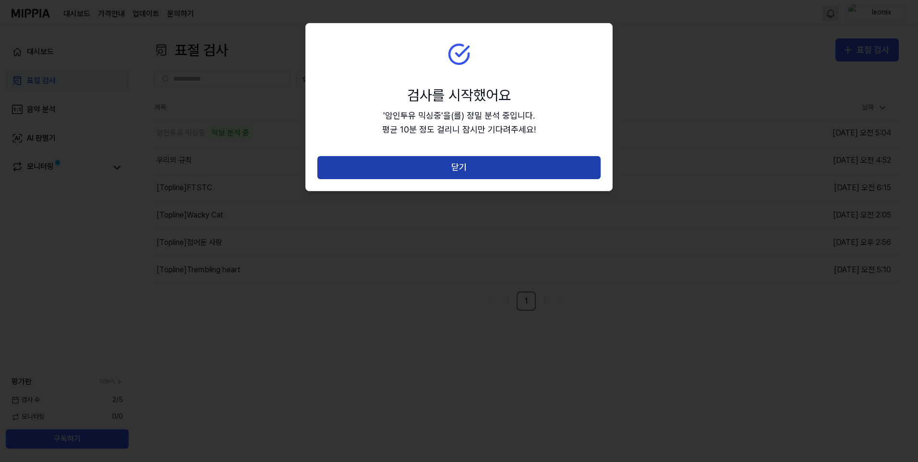
click at [459, 165] on button "닫기" at bounding box center [459, 167] width 283 height 23
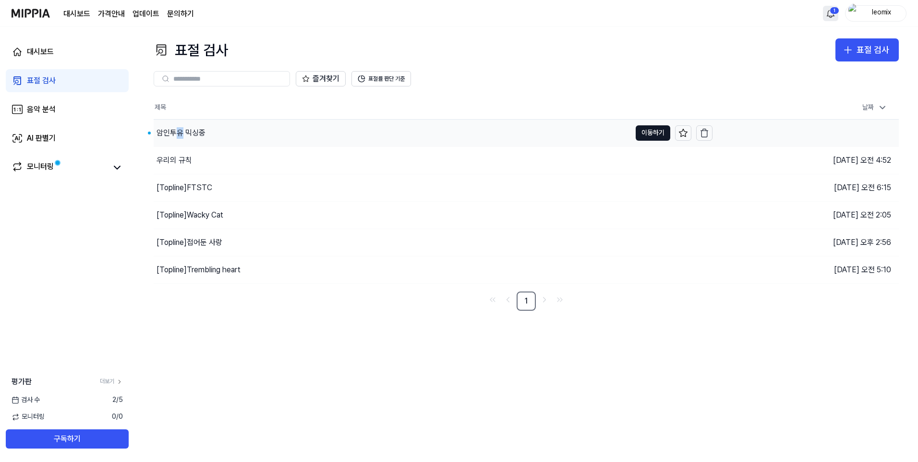
click at [181, 136] on div "암인투유 믹싱중" at bounding box center [181, 133] width 49 height 12
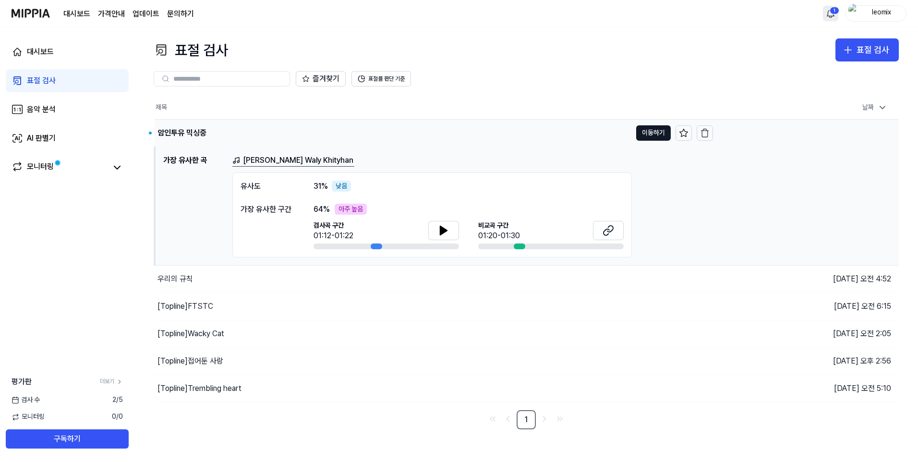
drag, startPoint x: 181, startPoint y: 136, endPoint x: 263, endPoint y: 132, distance: 82.3
click at [263, 132] on div "암인투유 믹싱중" at bounding box center [393, 133] width 477 height 27
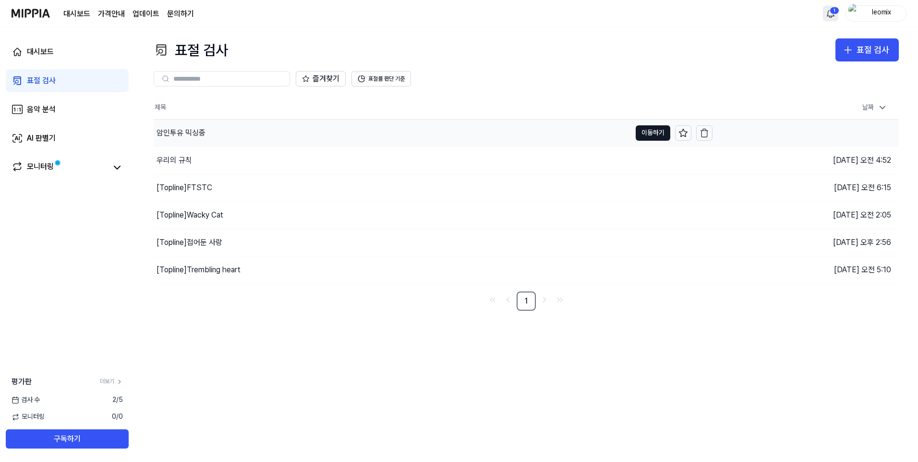
click at [412, 129] on div "암인투유 믹싱중" at bounding box center [392, 133] width 477 height 27
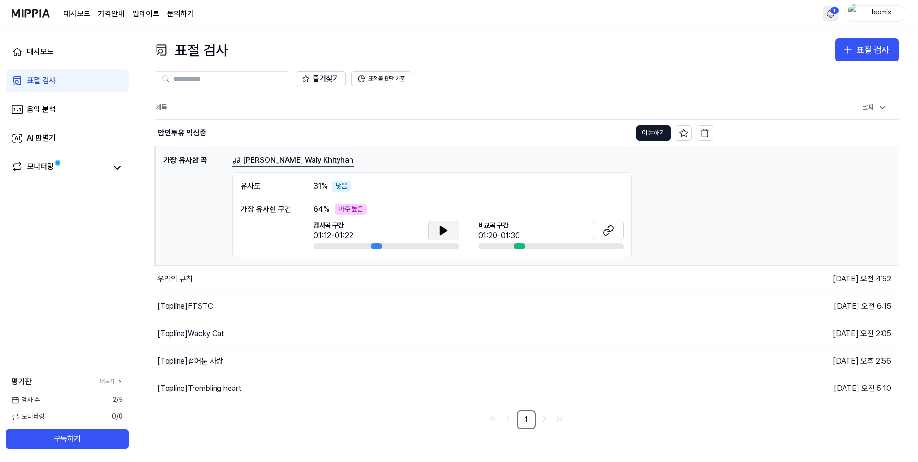
click at [439, 230] on icon at bounding box center [444, 231] width 12 height 12
click at [612, 231] on icon at bounding box center [609, 231] width 12 height 12
click at [445, 230] on icon at bounding box center [443, 230] width 7 height 9
click at [611, 232] on icon at bounding box center [611, 229] width 6 height 6
click at [651, 134] on button "이동하기" at bounding box center [653, 132] width 35 height 15
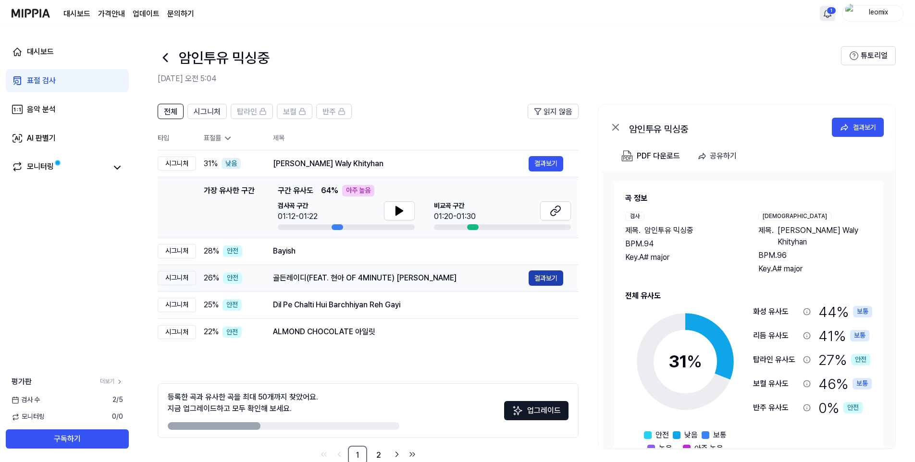
click at [552, 279] on button "결과보기" at bounding box center [545, 277] width 35 height 15
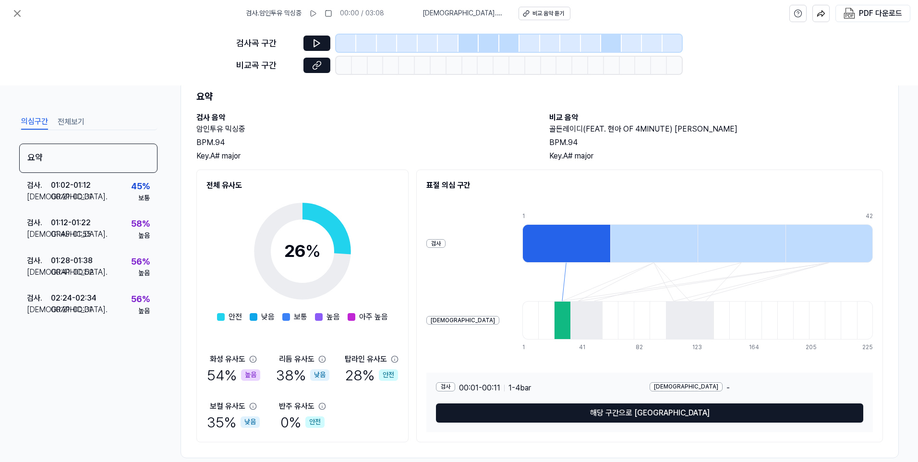
scroll to position [47, 0]
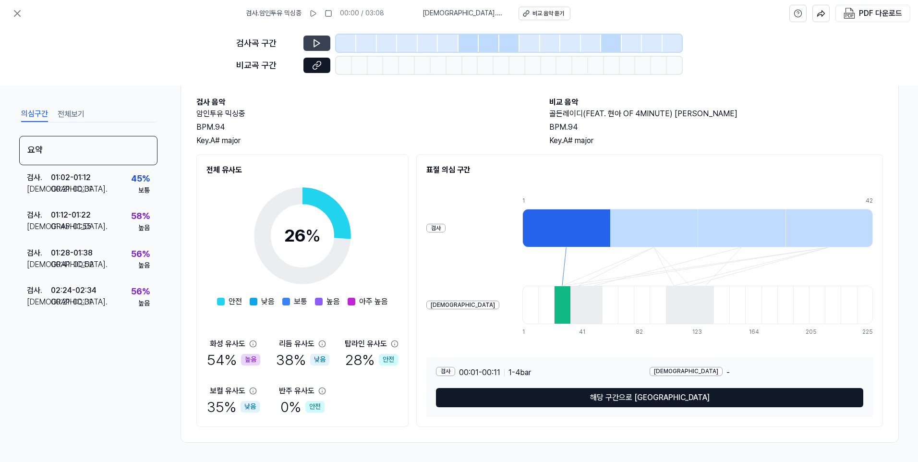
click at [321, 43] on icon at bounding box center [317, 43] width 10 height 10
click at [315, 43] on icon at bounding box center [317, 43] width 6 height 7
click at [319, 43] on icon at bounding box center [317, 43] width 6 height 7
click at [414, 41] on div at bounding box center [407, 43] width 20 height 17
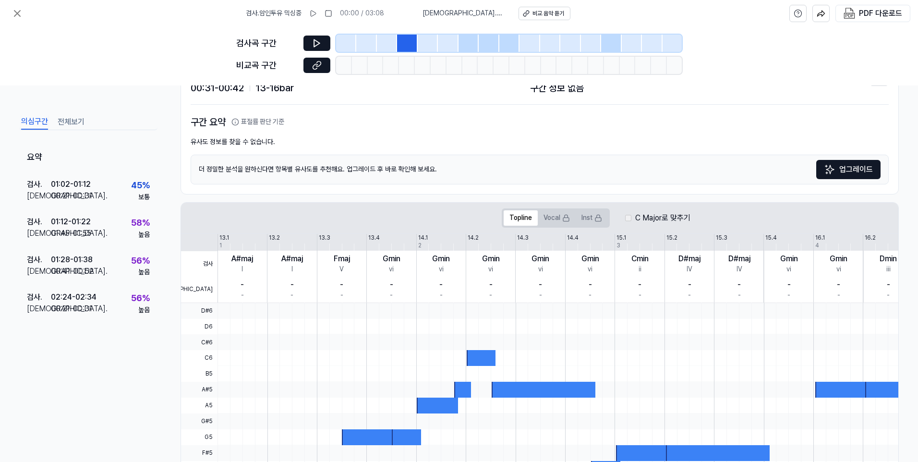
click at [484, 41] on div at bounding box center [489, 43] width 20 height 17
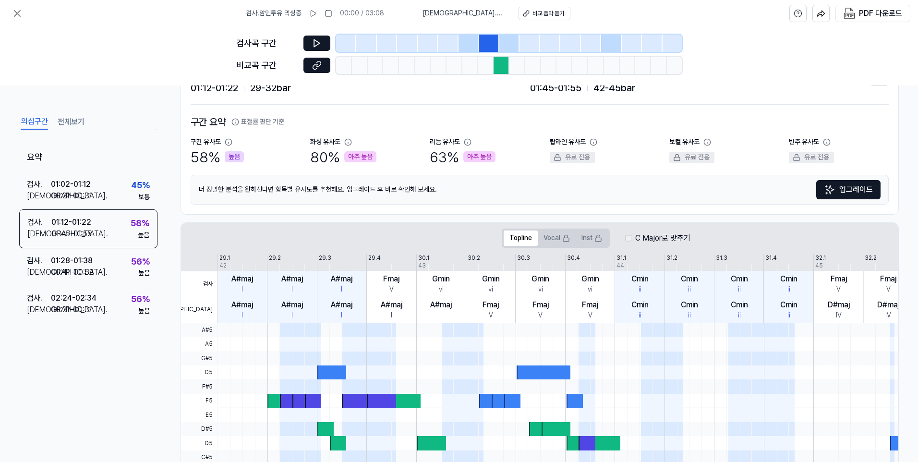
click at [502, 43] on div at bounding box center [510, 43] width 20 height 17
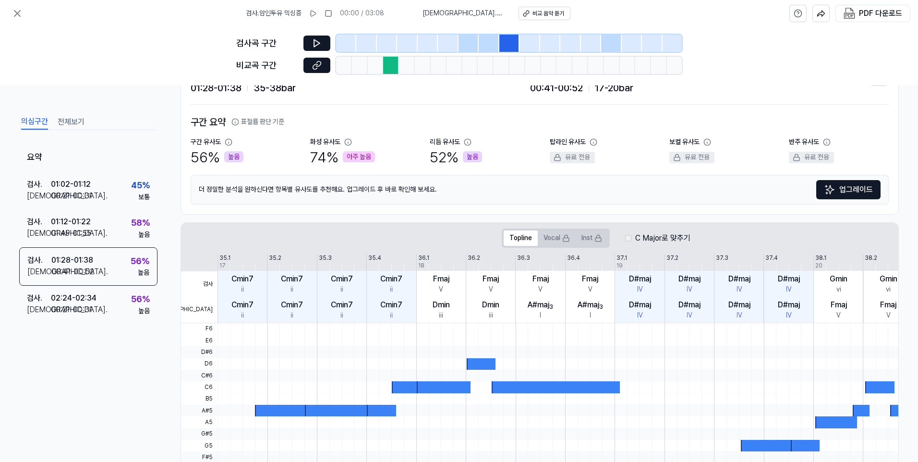
click at [488, 43] on div at bounding box center [489, 43] width 20 height 17
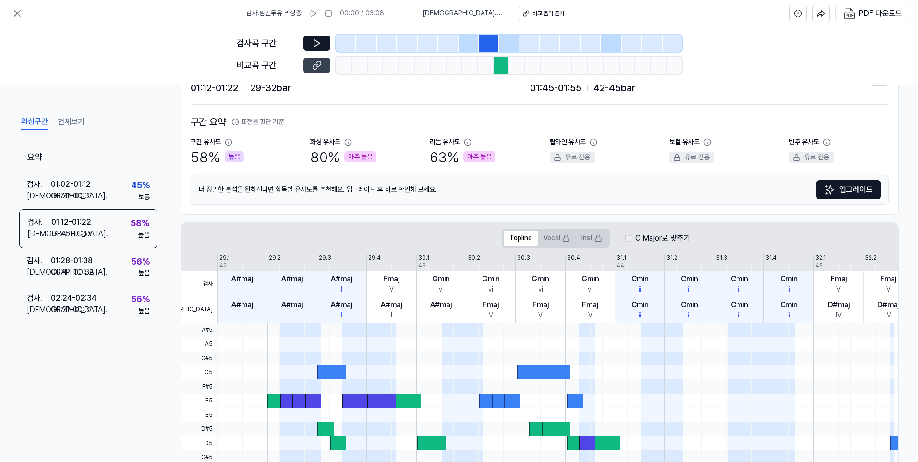
click at [319, 71] on button at bounding box center [317, 65] width 27 height 15
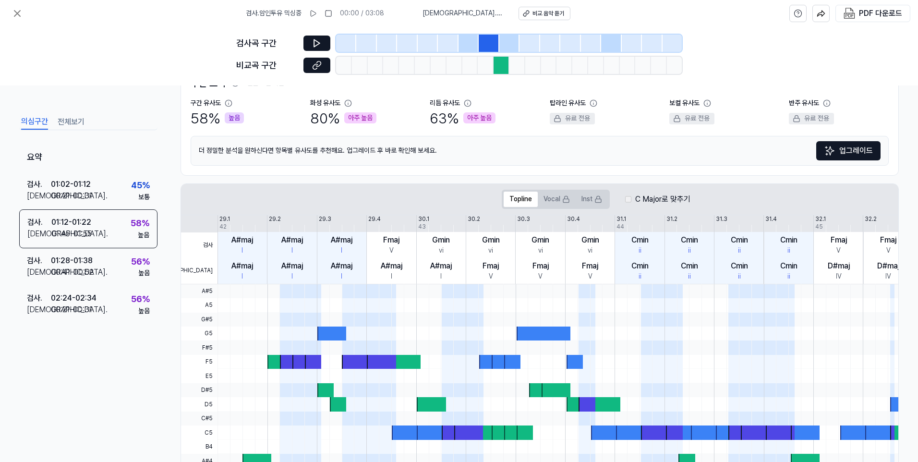
scroll to position [0, 0]
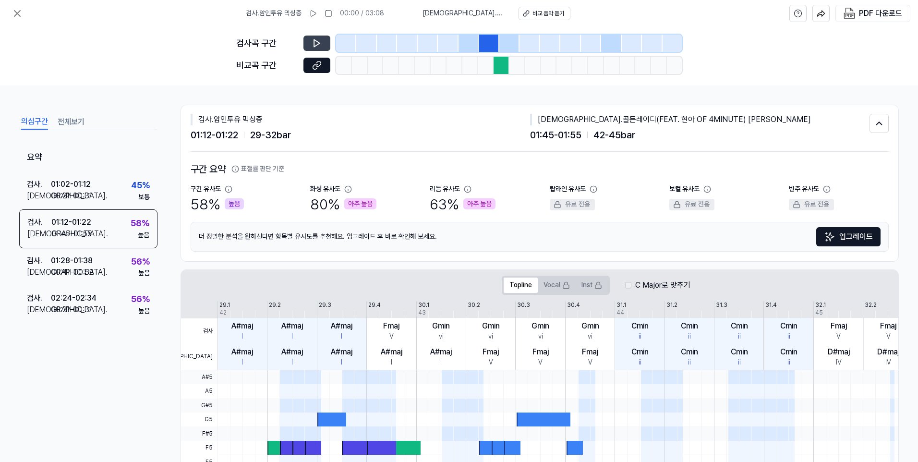
click at [317, 44] on icon at bounding box center [317, 43] width 10 height 10
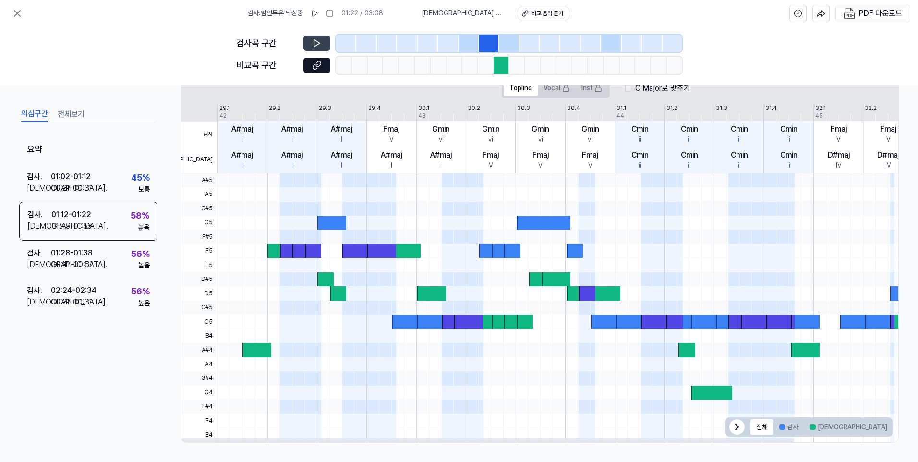
scroll to position [101, 0]
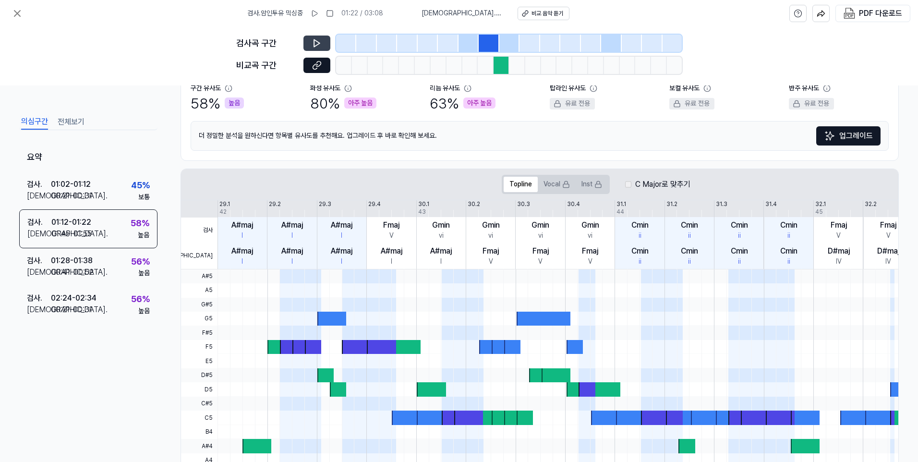
click at [61, 120] on button "전체보기" at bounding box center [71, 121] width 27 height 15
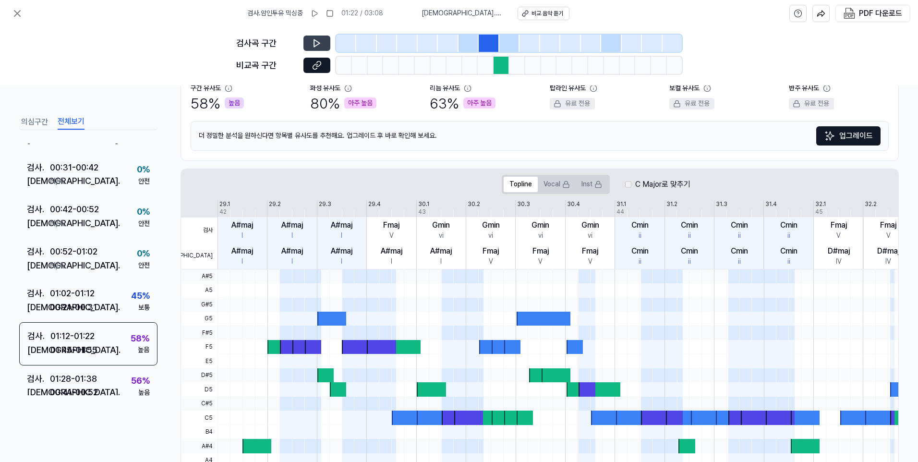
scroll to position [192, 0]
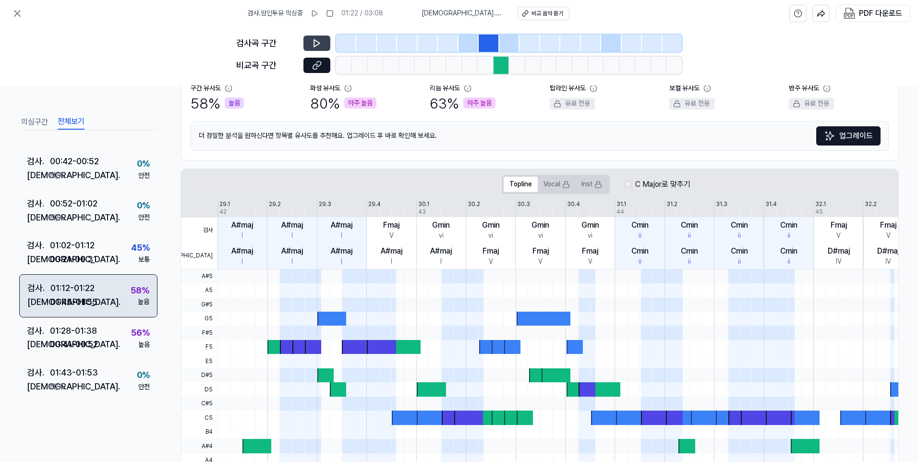
click at [92, 291] on div "01:12 - 01:22" at bounding box center [72, 288] width 44 height 14
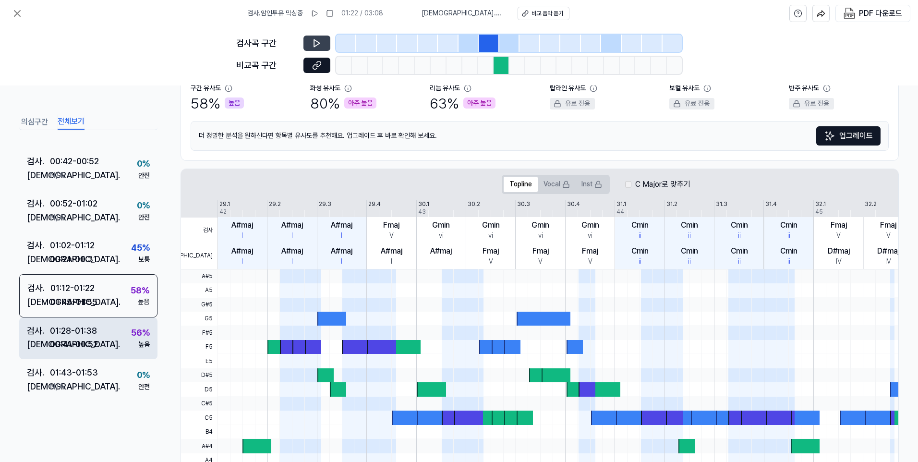
click at [133, 339] on div "56 %" at bounding box center [140, 333] width 19 height 14
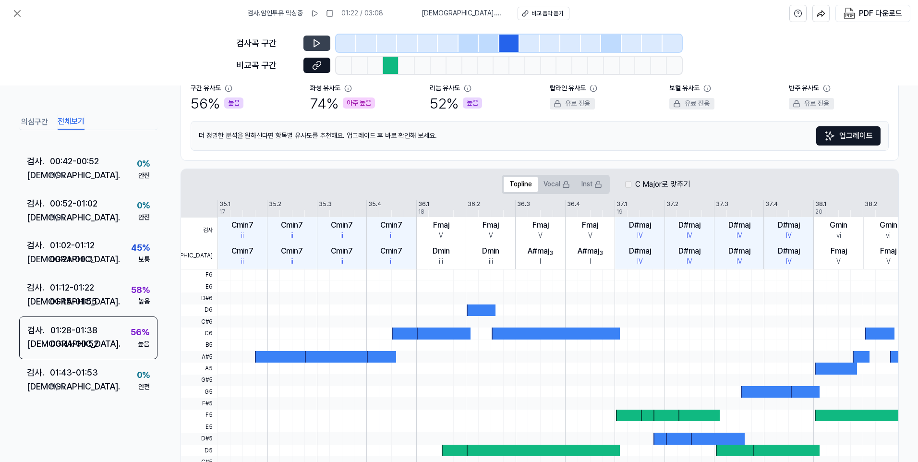
click at [318, 44] on icon at bounding box center [317, 43] width 10 height 10
click at [316, 65] on icon at bounding box center [317, 66] width 10 height 10
click at [320, 43] on icon at bounding box center [317, 43] width 10 height 10
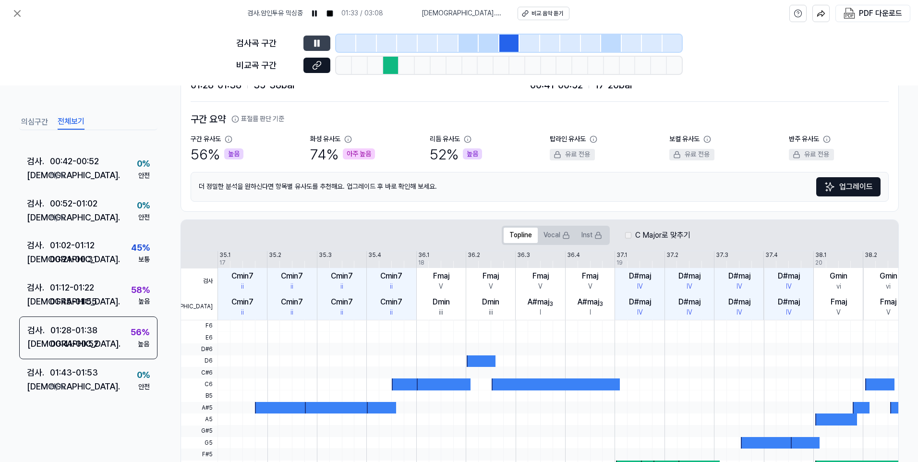
scroll to position [5, 0]
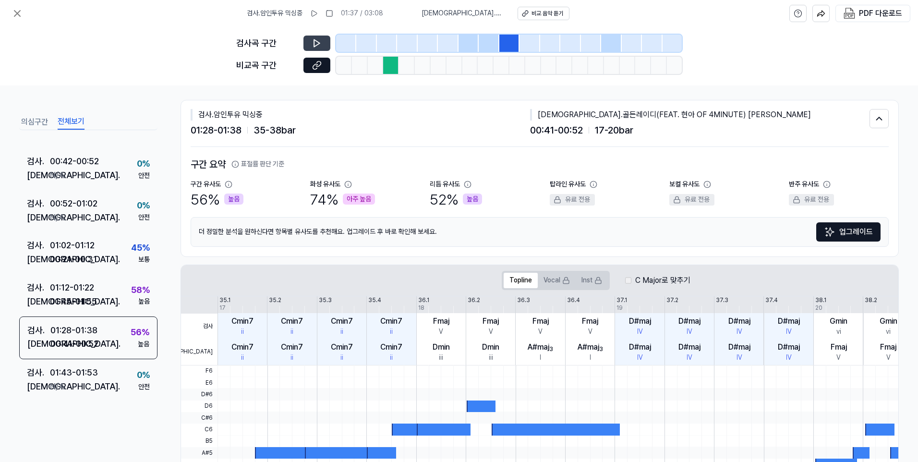
click at [65, 122] on button "전체보기" at bounding box center [71, 121] width 27 height 15
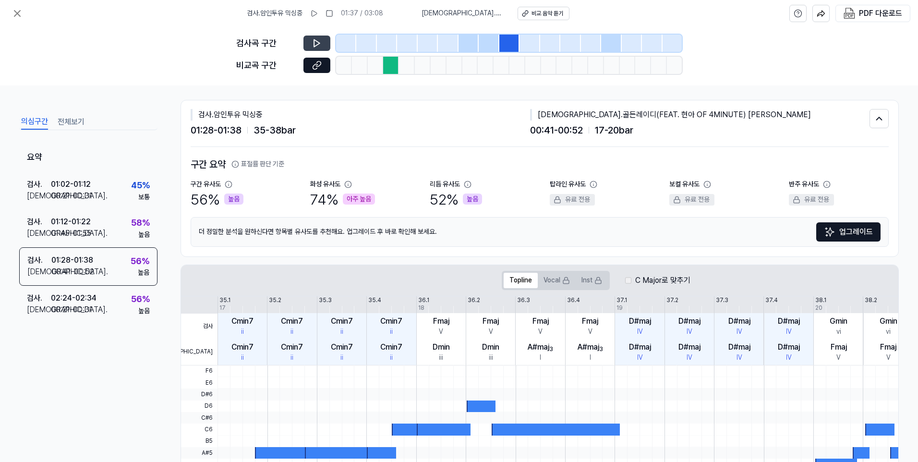
click at [39, 122] on button "의심구간" at bounding box center [34, 121] width 27 height 15
click at [83, 226] on div "01:12 - 01:22" at bounding box center [71, 222] width 40 height 12
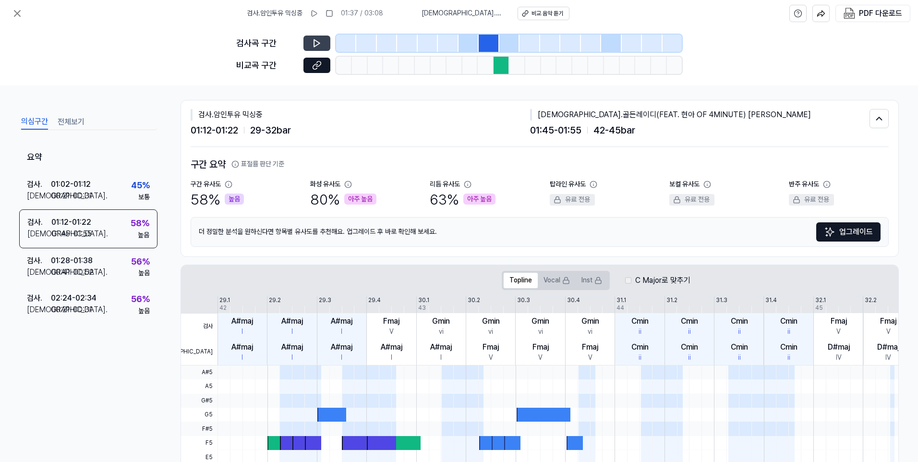
click at [485, 47] on div at bounding box center [489, 43] width 20 height 17
click at [487, 45] on div at bounding box center [489, 43] width 20 height 17
click at [317, 45] on icon at bounding box center [317, 43] width 6 height 7
click at [317, 64] on icon at bounding box center [315, 66] width 5 height 5
click at [316, 41] on icon at bounding box center [315, 43] width 1 height 6
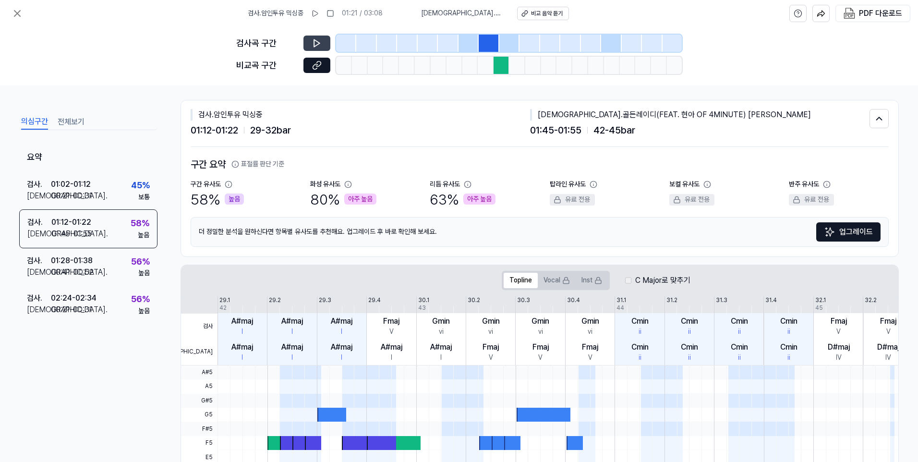
click at [499, 65] on div at bounding box center [502, 65] width 16 height 17
click at [311, 62] on button at bounding box center [317, 65] width 27 height 15
click at [313, 45] on icon at bounding box center [317, 43] width 10 height 10
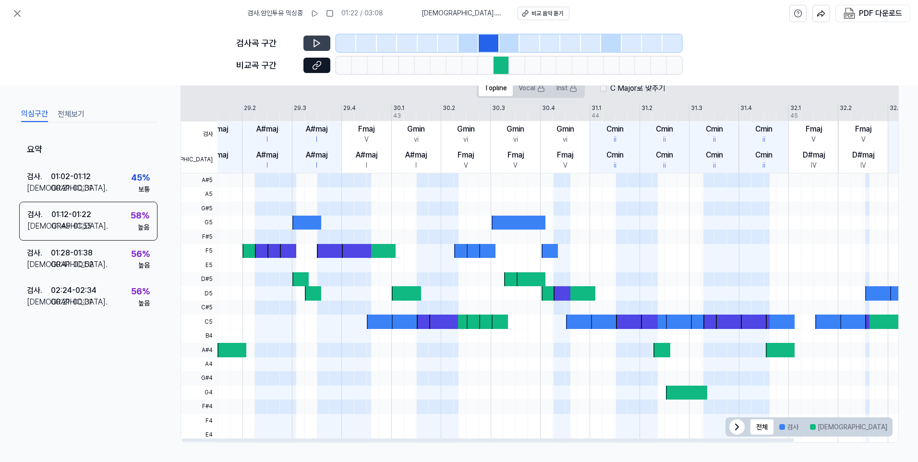
scroll to position [0, 0]
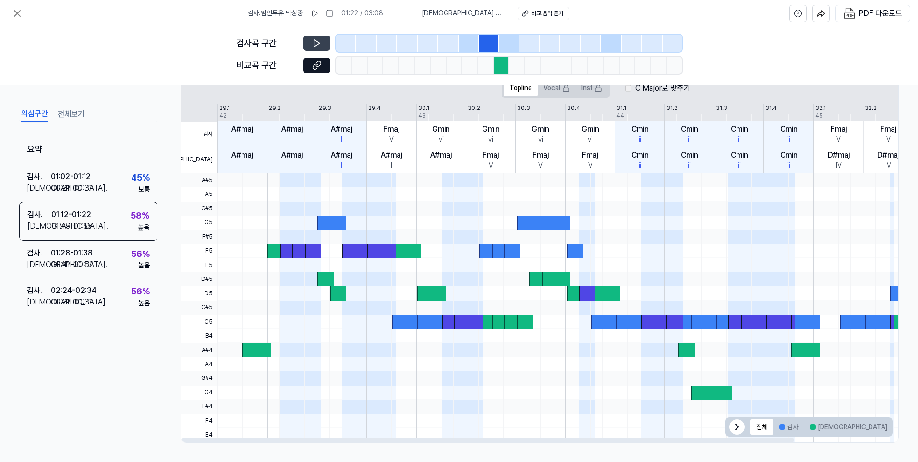
drag, startPoint x: 493, startPoint y: 441, endPoint x: 409, endPoint y: 446, distance: 84.7
click at [409, 442] on div at bounding box center [488, 440] width 613 height 3
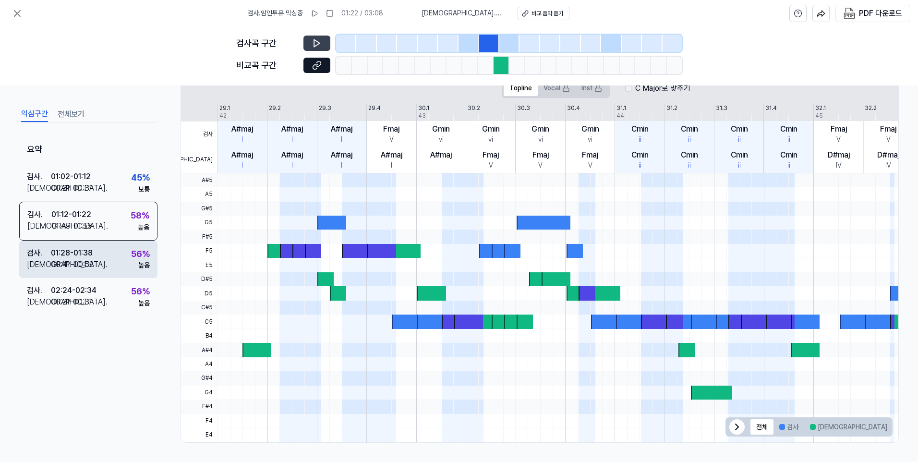
click at [95, 262] on div "검사 . 01:28 - 01:38 비교 . 00:41 - 00:52 56 % 높음" at bounding box center [88, 258] width 138 height 37
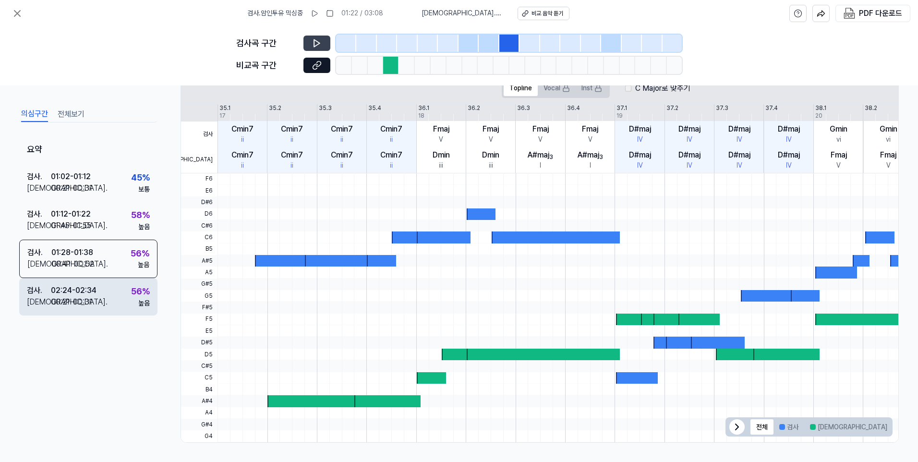
click at [72, 300] on div "00:21 - 00:31" at bounding box center [71, 302] width 41 height 12
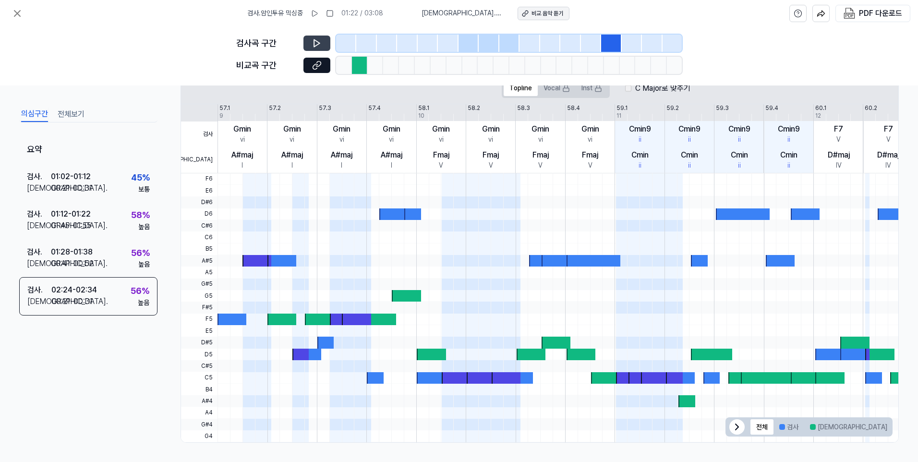
click at [552, 15] on div "비교 음악 듣기" at bounding box center [548, 14] width 32 height 8
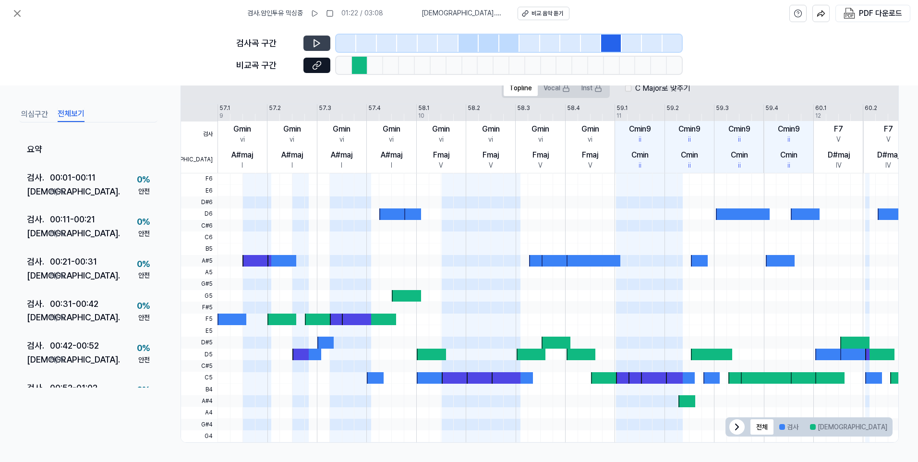
click at [69, 117] on button "전체보기" at bounding box center [71, 114] width 27 height 15
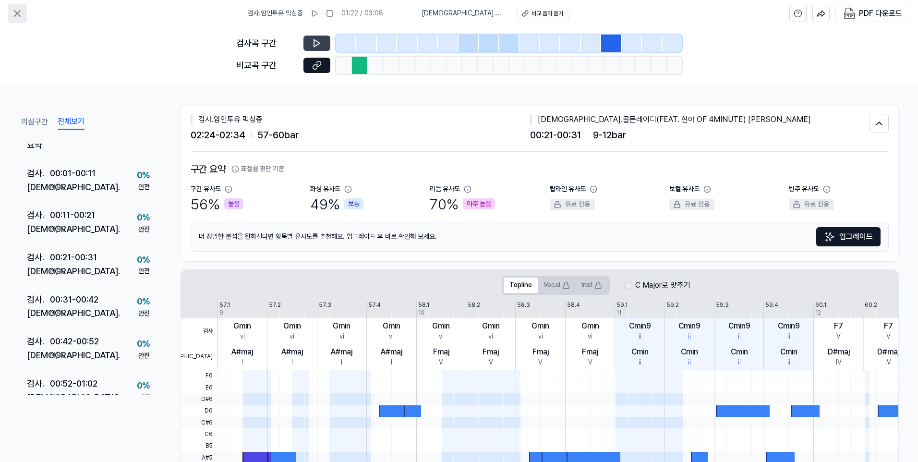
click at [19, 13] on icon at bounding box center [18, 14] width 12 height 12
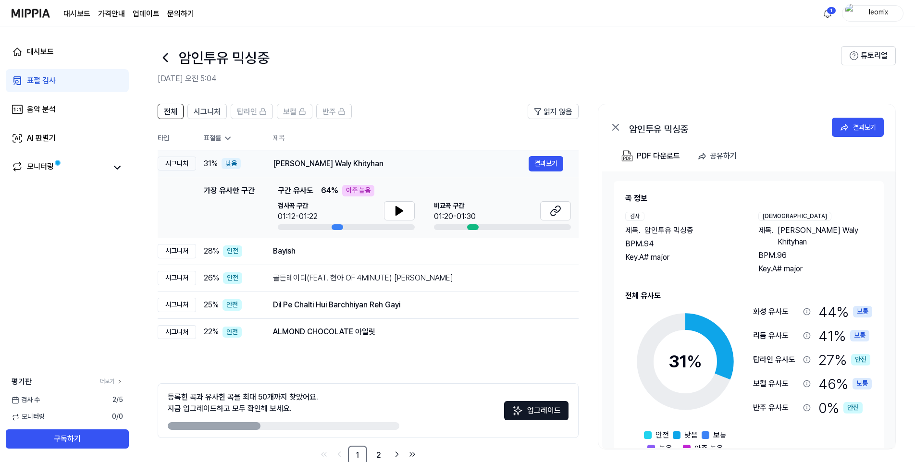
click at [179, 167] on div "시그니처" at bounding box center [177, 164] width 38 height 14
click at [399, 214] on icon at bounding box center [399, 211] width 12 height 12
drag, startPoint x: 397, startPoint y: 214, endPoint x: 505, endPoint y: 223, distance: 108.4
click at [399, 213] on icon at bounding box center [399, 211] width 12 height 12
click at [556, 212] on icon at bounding box center [556, 211] width 12 height 12
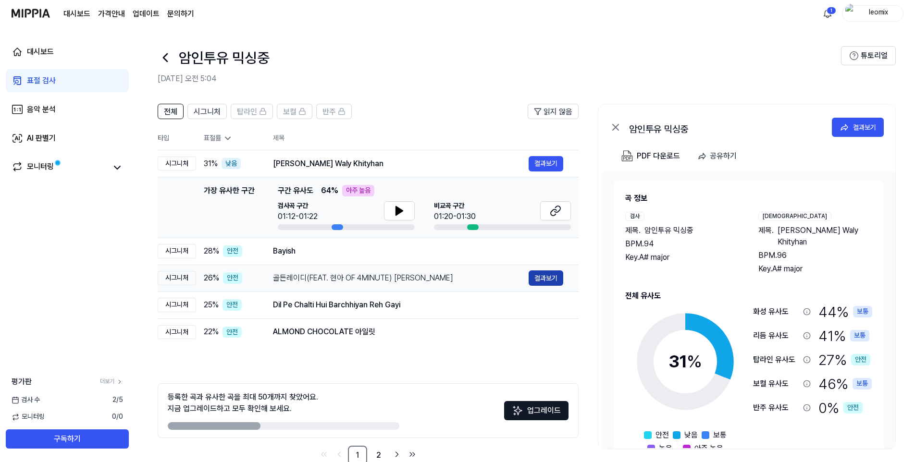
click at [551, 278] on button "결과보기" at bounding box center [545, 277] width 35 height 15
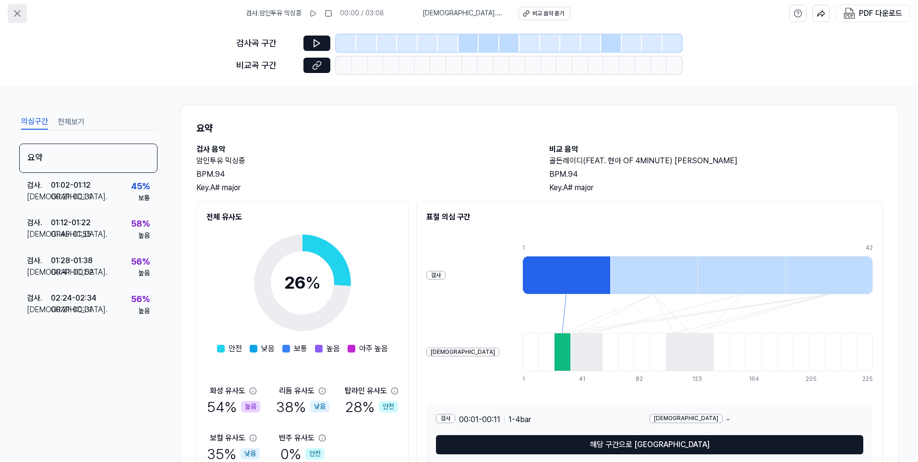
click at [14, 15] on icon at bounding box center [18, 14] width 12 height 12
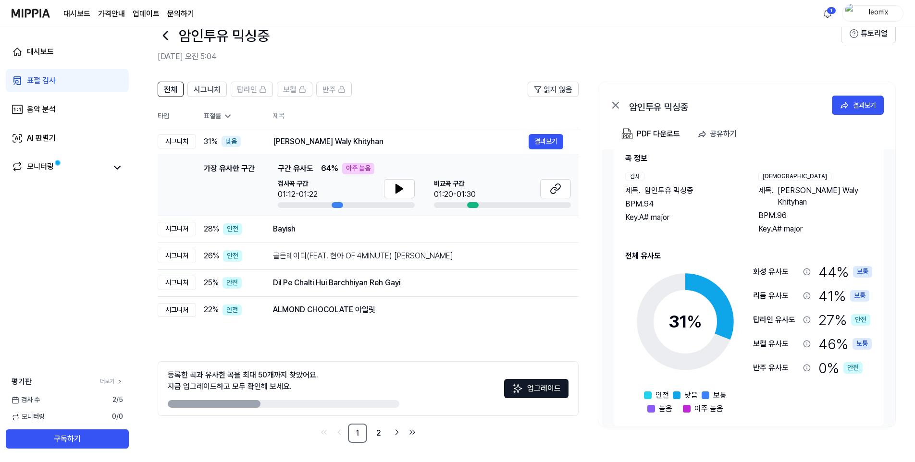
scroll to position [27, 0]
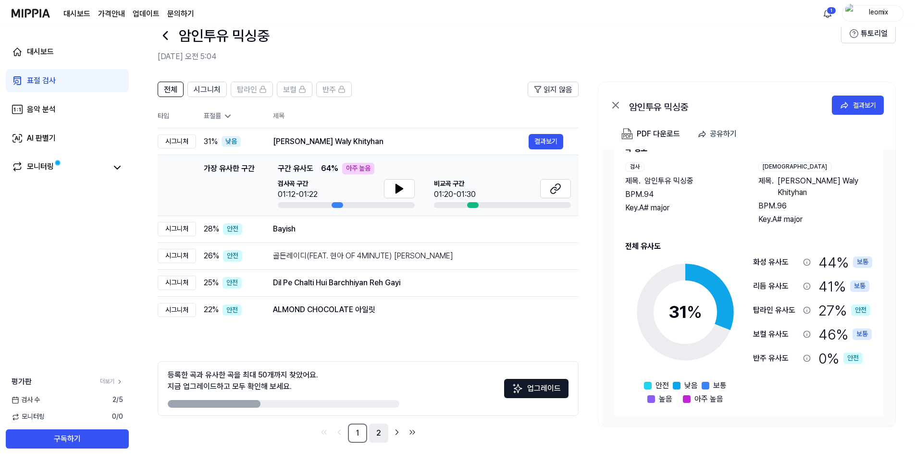
click at [378, 433] on link "2" at bounding box center [378, 433] width 19 height 19
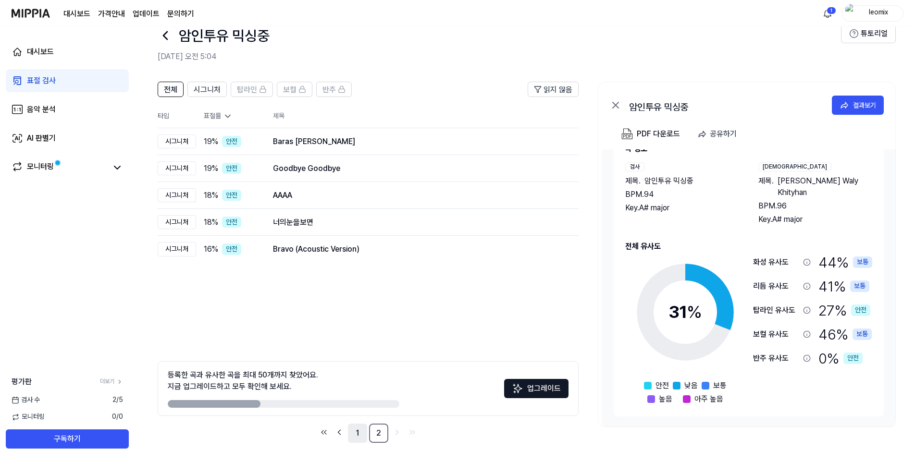
click at [360, 437] on link "1" at bounding box center [357, 433] width 19 height 19
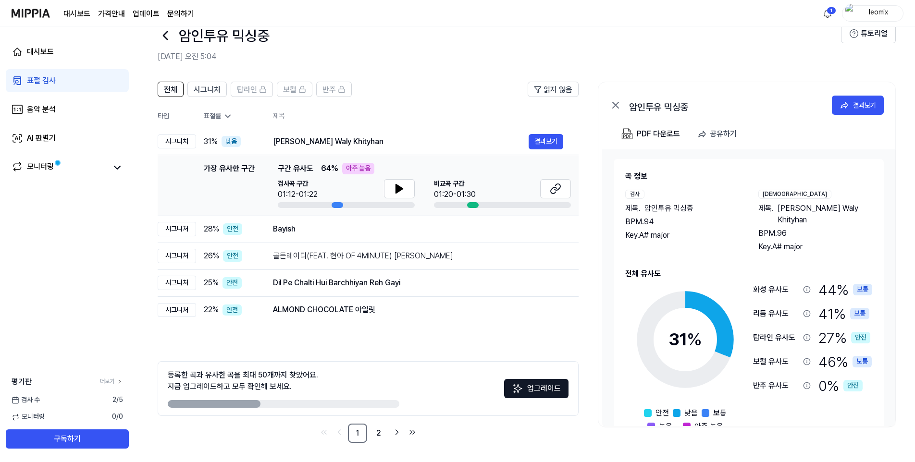
click at [769, 194] on div "[DEMOGRAPHIC_DATA]" at bounding box center [794, 194] width 73 height 9
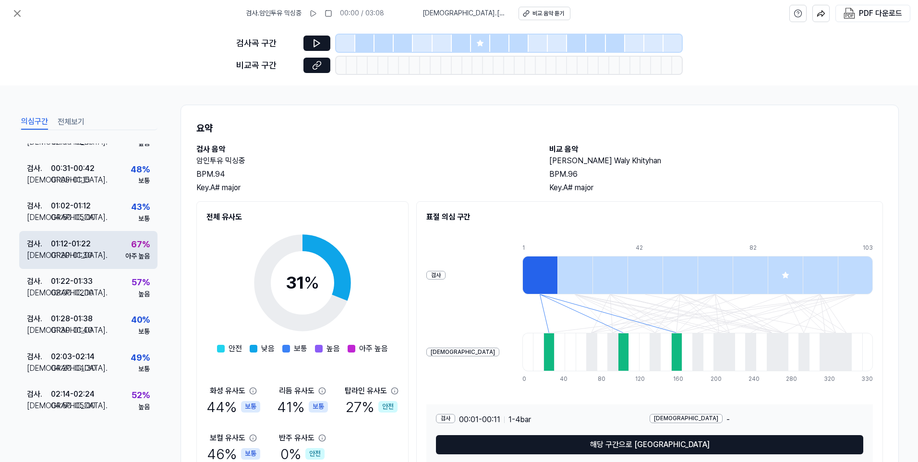
scroll to position [96, 0]
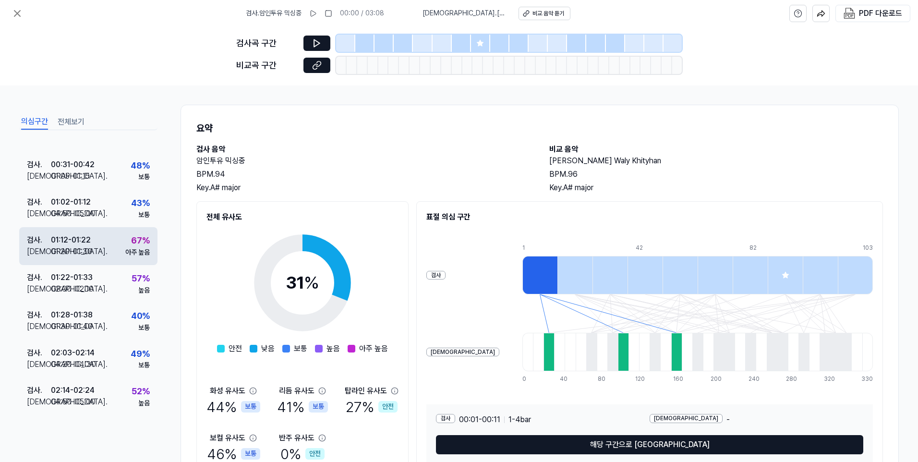
click at [111, 253] on div "검사 . 01:12 - 01:22 비교 . 01:20 - 01:30 67 % 아주 높음" at bounding box center [88, 245] width 138 height 37
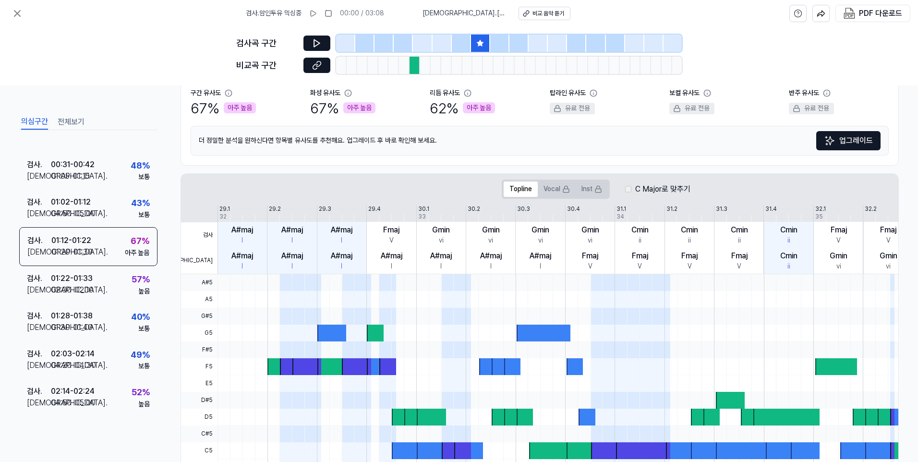
scroll to position [144, 0]
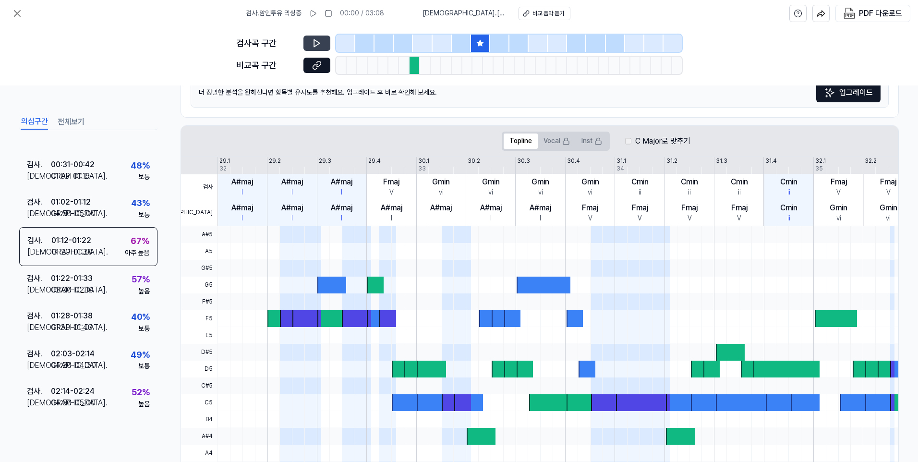
click at [309, 41] on button at bounding box center [317, 43] width 27 height 15
click at [311, 42] on button at bounding box center [317, 43] width 27 height 15
click at [315, 66] on icon at bounding box center [317, 66] width 10 height 10
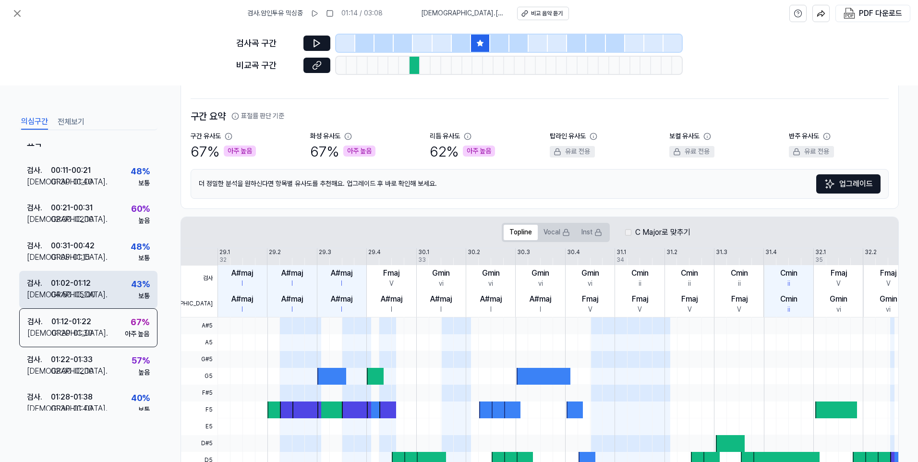
scroll to position [0, 0]
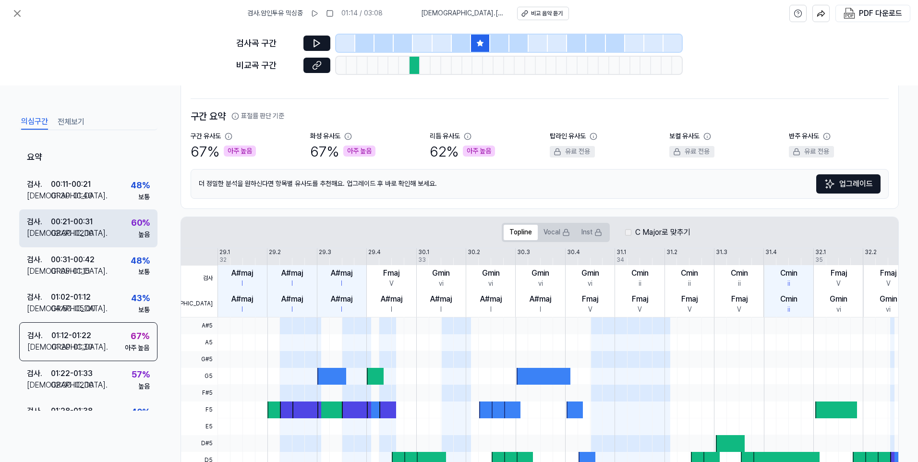
click at [81, 223] on div "00:21 - 00:31" at bounding box center [72, 222] width 42 height 12
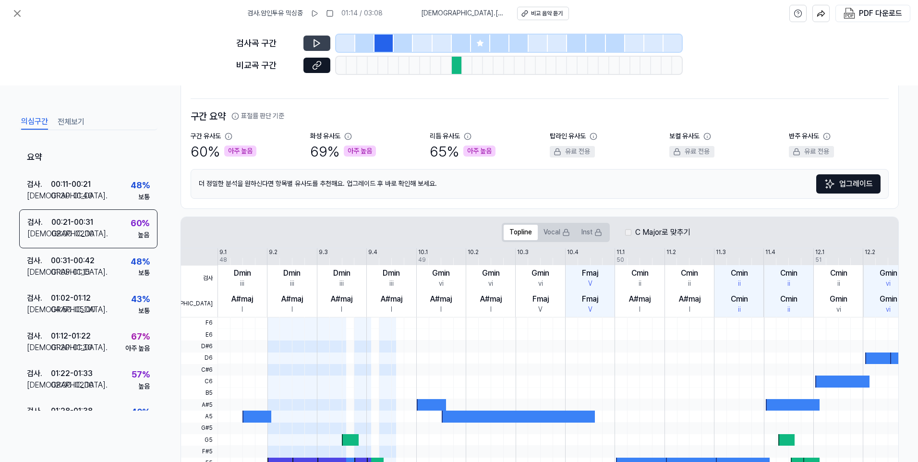
click at [320, 44] on icon at bounding box center [317, 43] width 10 height 10
click at [540, 14] on div "비교 음악 듣기" at bounding box center [549, 14] width 32 height 8
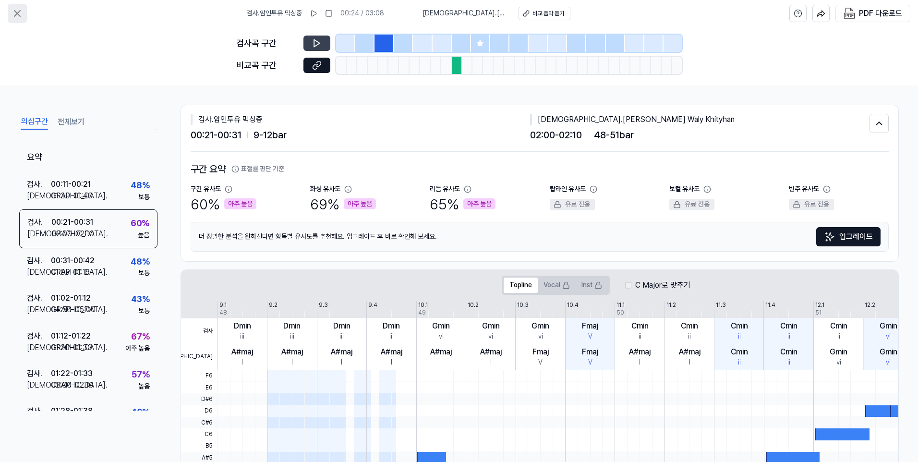
click at [14, 17] on icon at bounding box center [18, 14] width 12 height 12
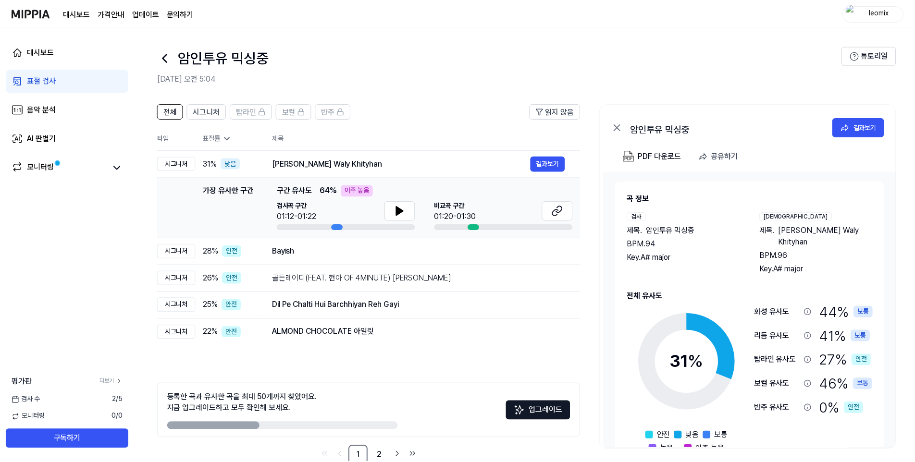
scroll to position [22, 0]
